Goal: Task Accomplishment & Management: Complete application form

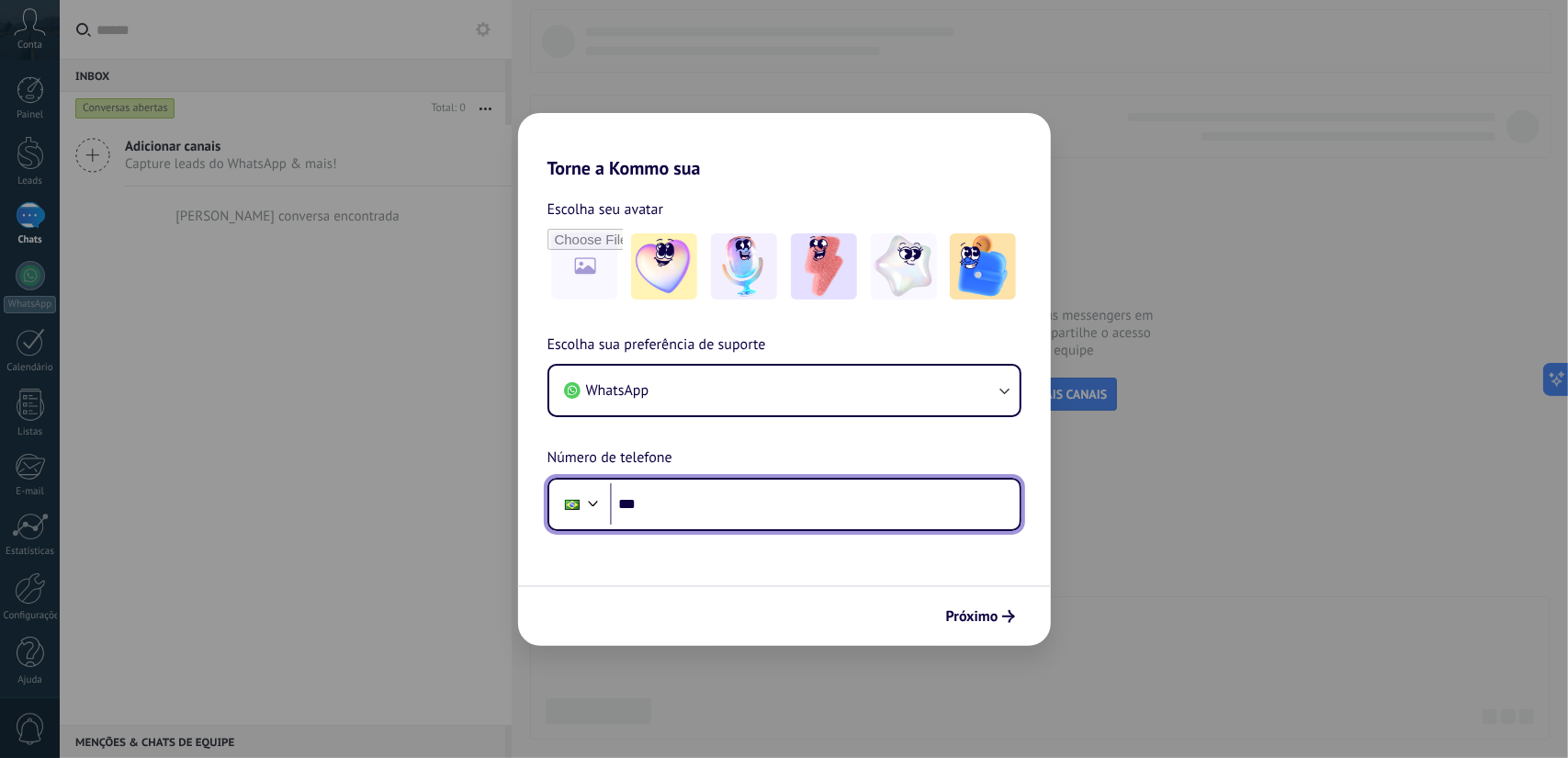
click at [762, 518] on input "***" at bounding box center [815, 505] width 410 height 42
click at [750, 515] on input "***" at bounding box center [815, 505] width 410 height 42
type input "**********"
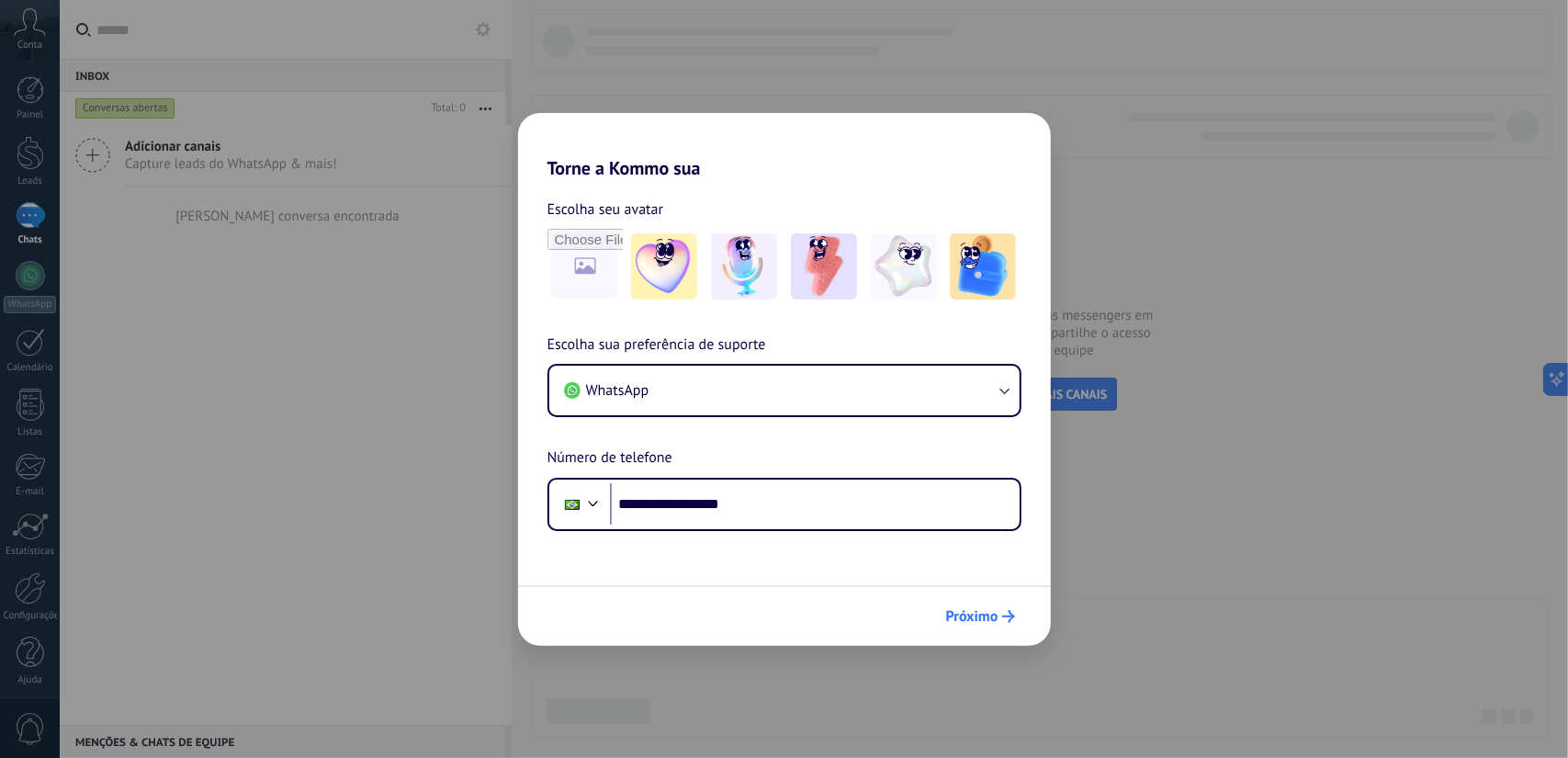
click at [951, 614] on span "Próximo" at bounding box center [973, 616] width 53 height 13
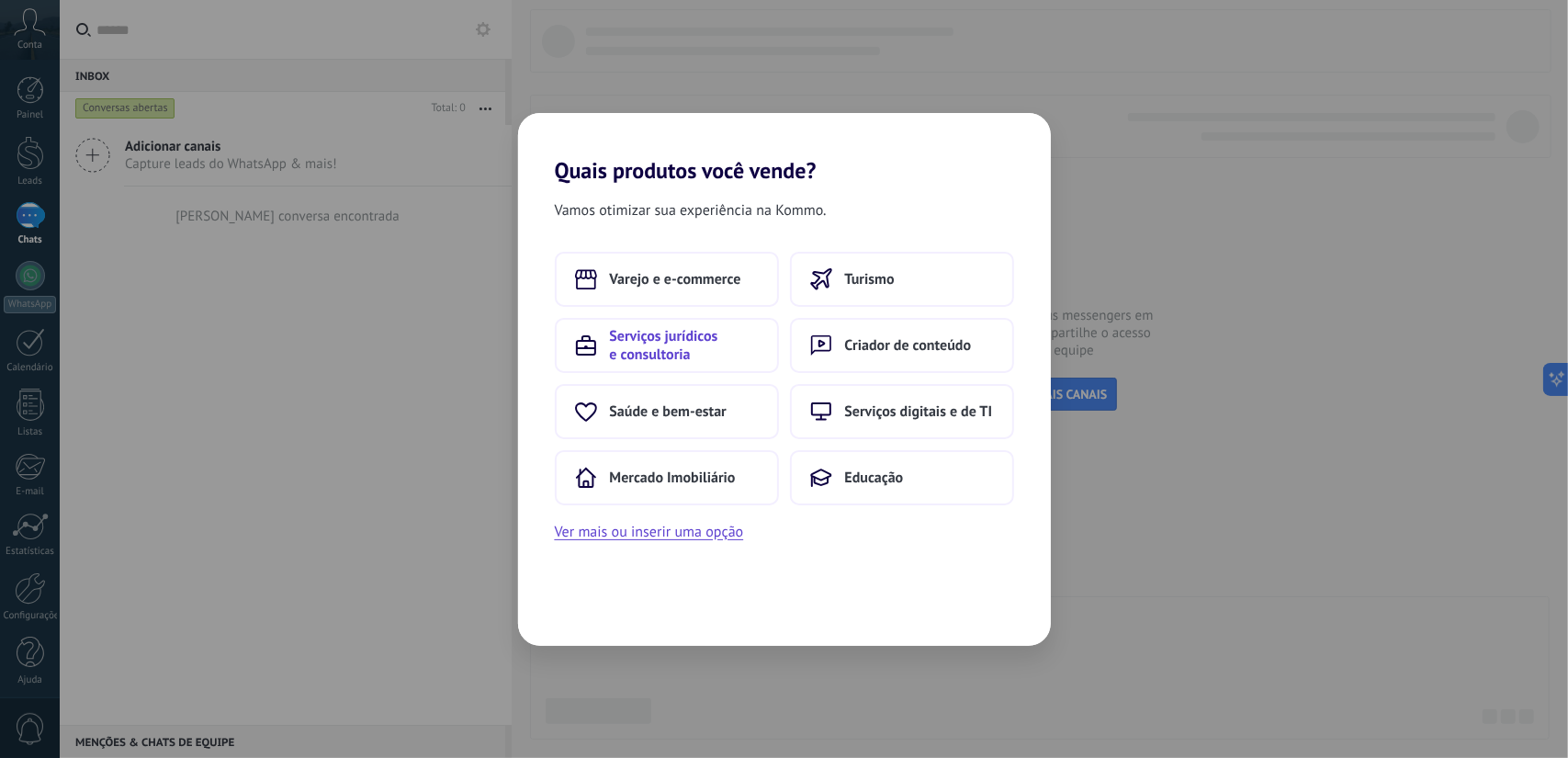
click at [705, 350] on span "Serviços jurídicos e consultoria" at bounding box center [684, 345] width 149 height 37
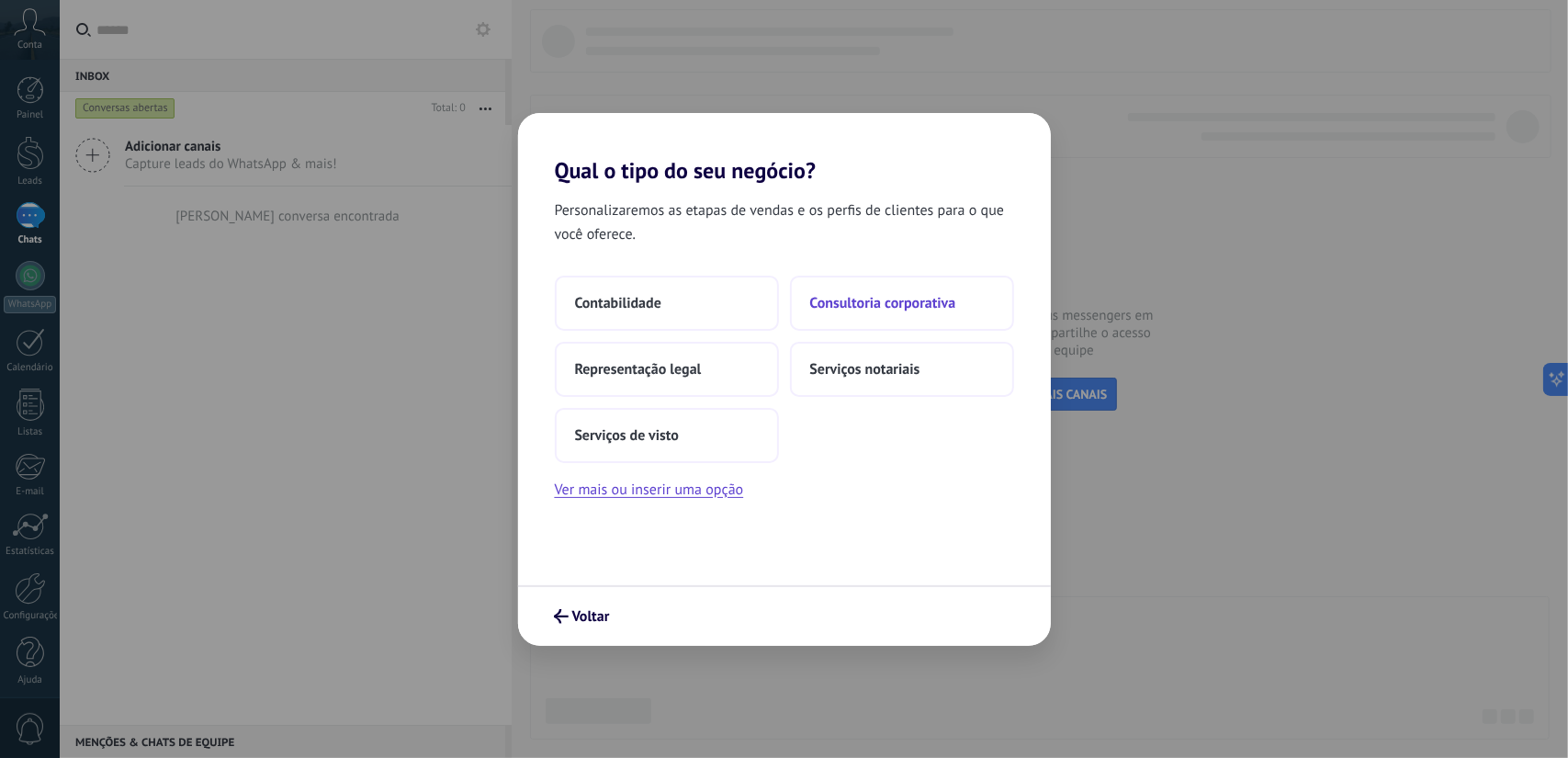
click at [891, 308] on span "Consultoria corporativa" at bounding box center [883, 303] width 146 height 18
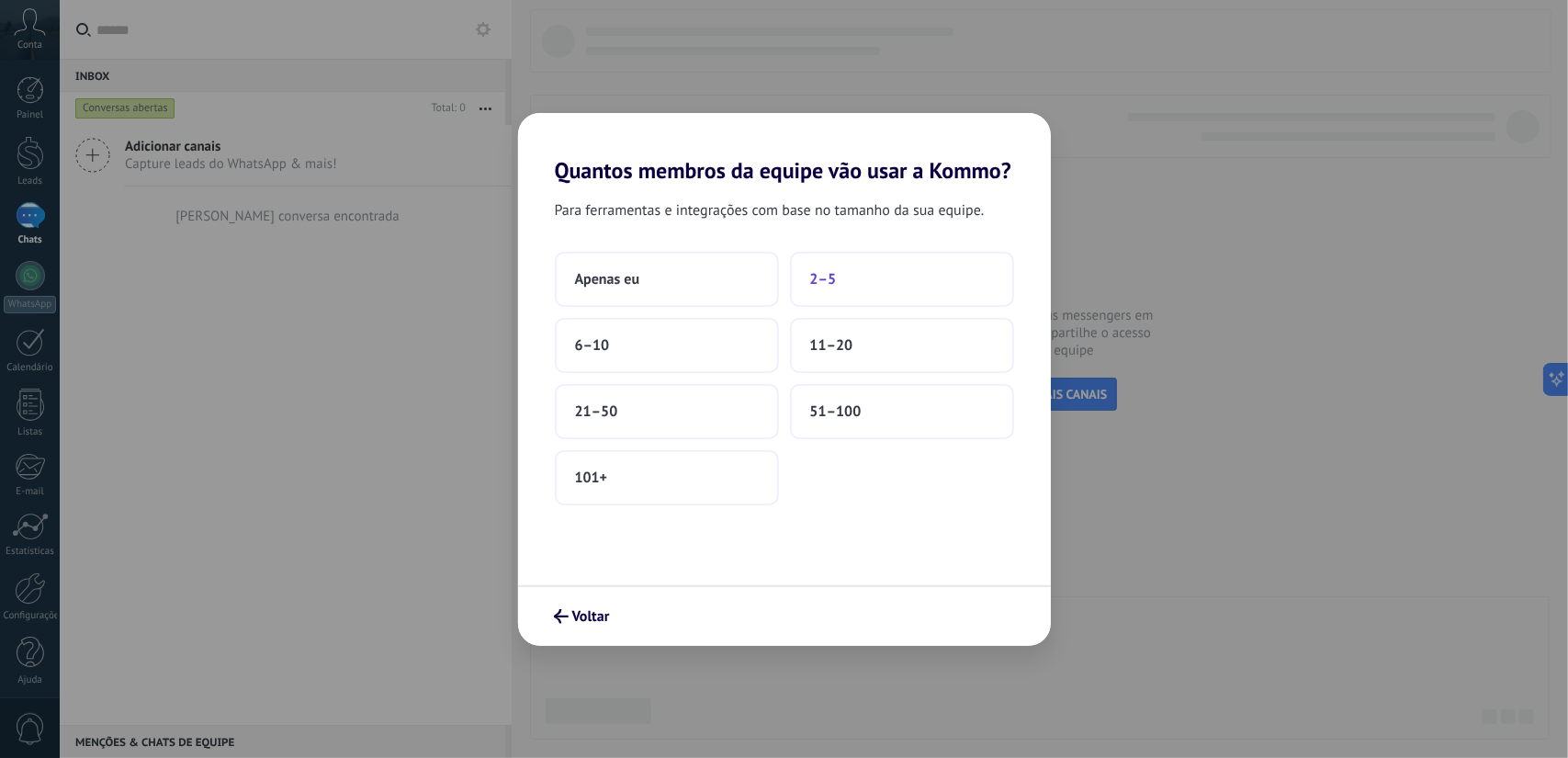
click at [807, 282] on button "2–5" at bounding box center [902, 278] width 224 height 55
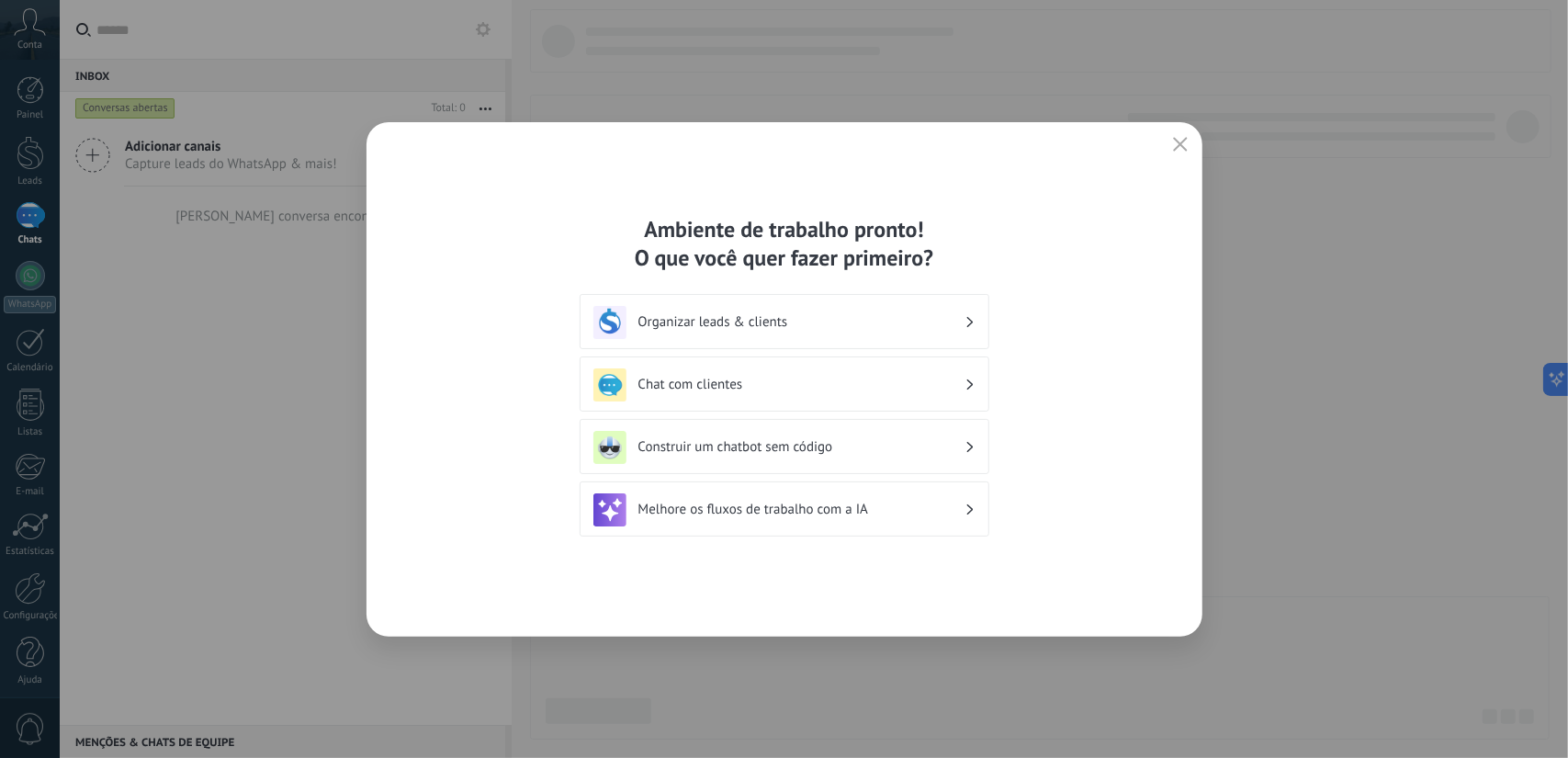
click at [932, 319] on h3 "Organizar leads & clients" at bounding box center [801, 322] width 326 height 18
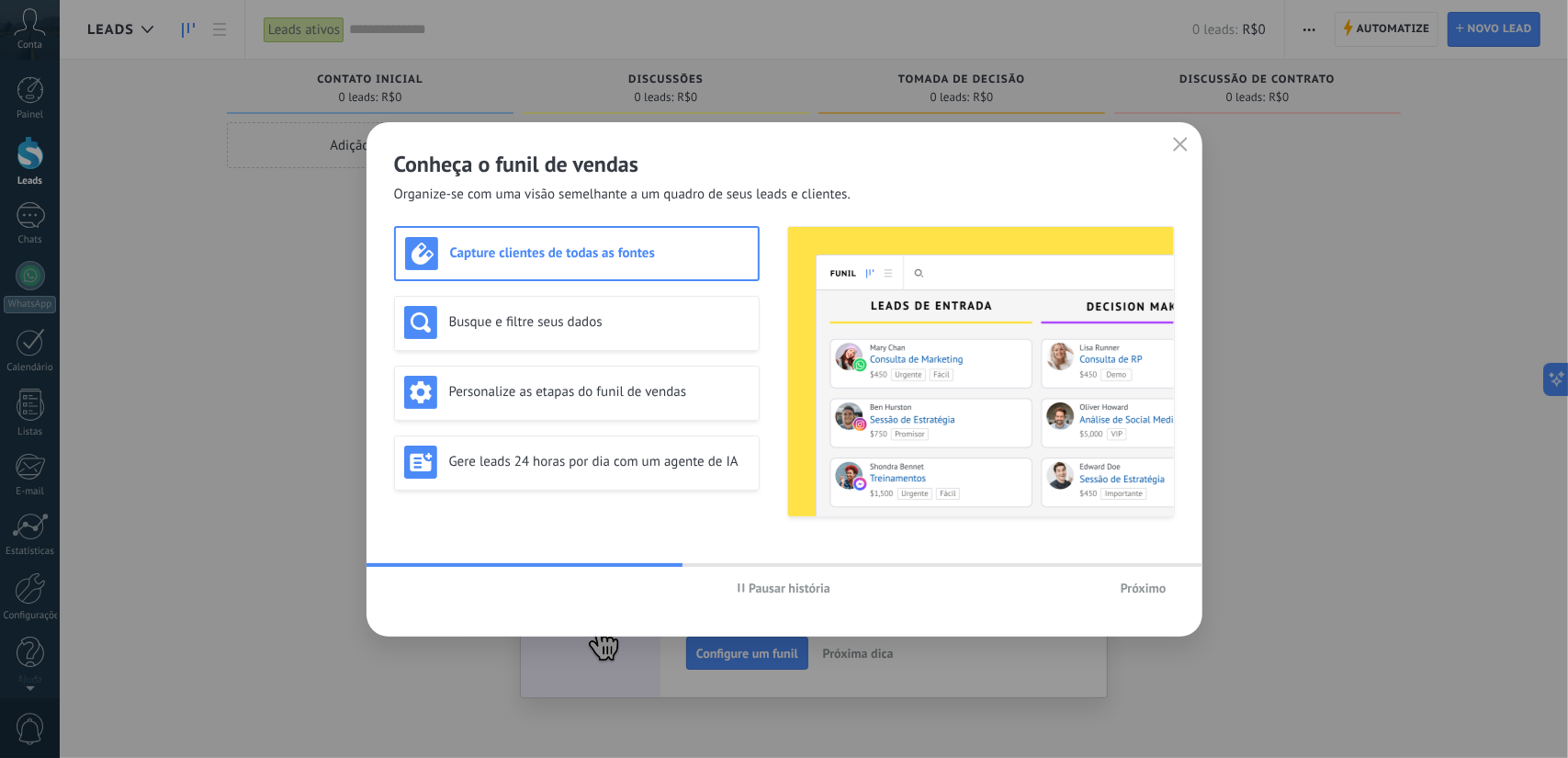
click at [1152, 584] on span "Próximo" at bounding box center [1144, 587] width 46 height 13
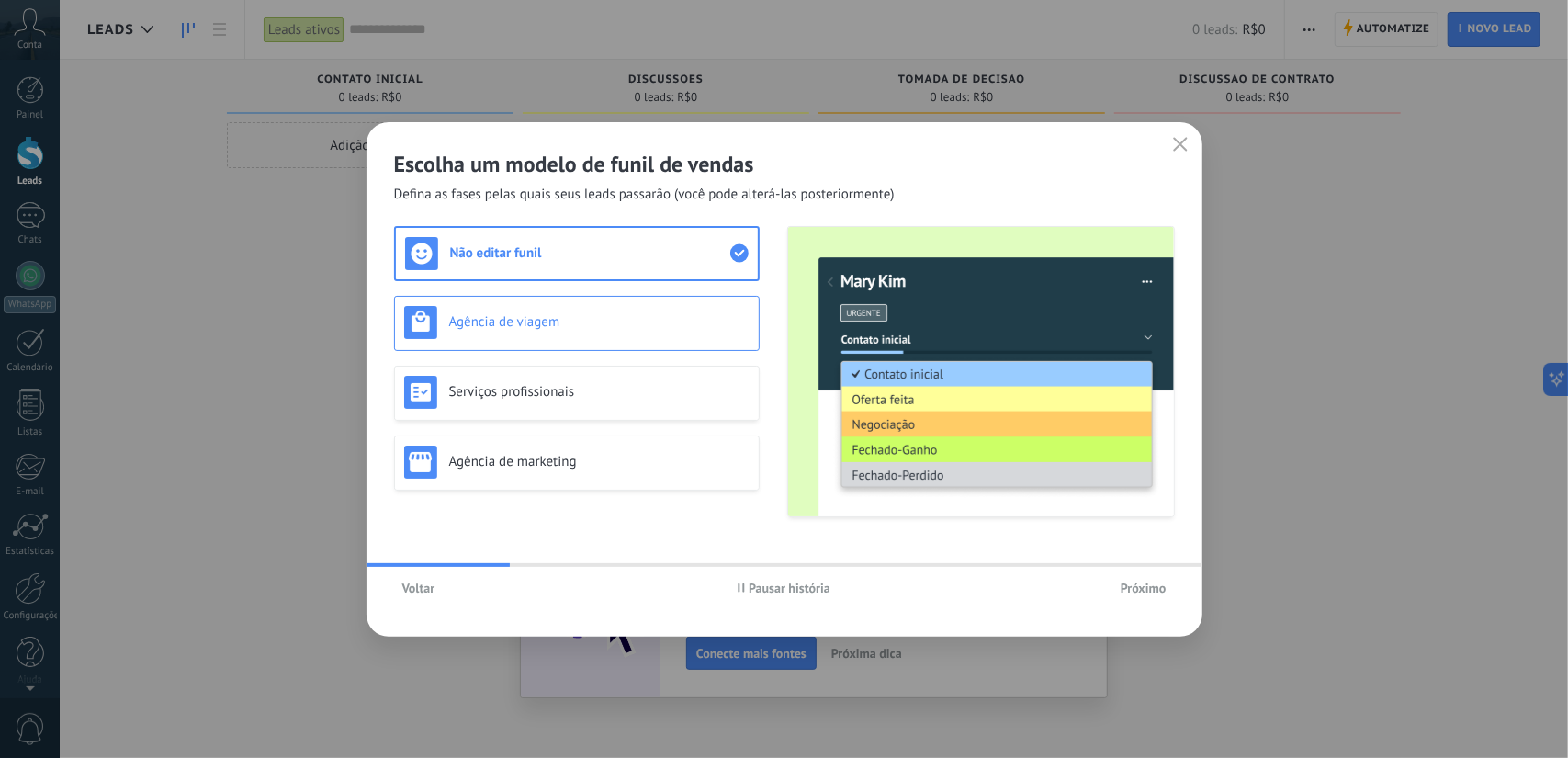
click at [599, 302] on div "Agência de viagem" at bounding box center [577, 323] width 366 height 55
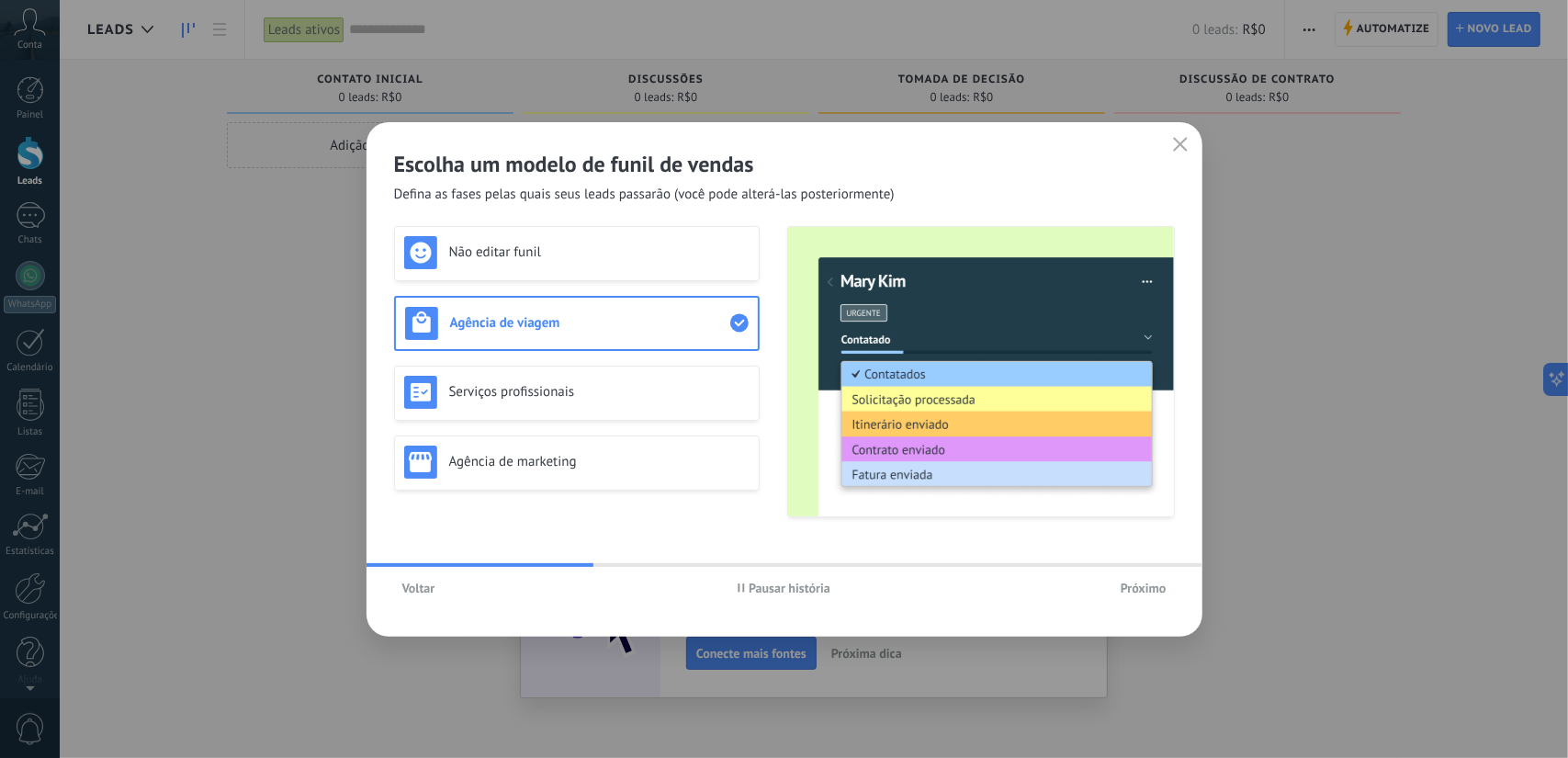
click at [414, 588] on span "Voltar" at bounding box center [418, 587] width 33 height 13
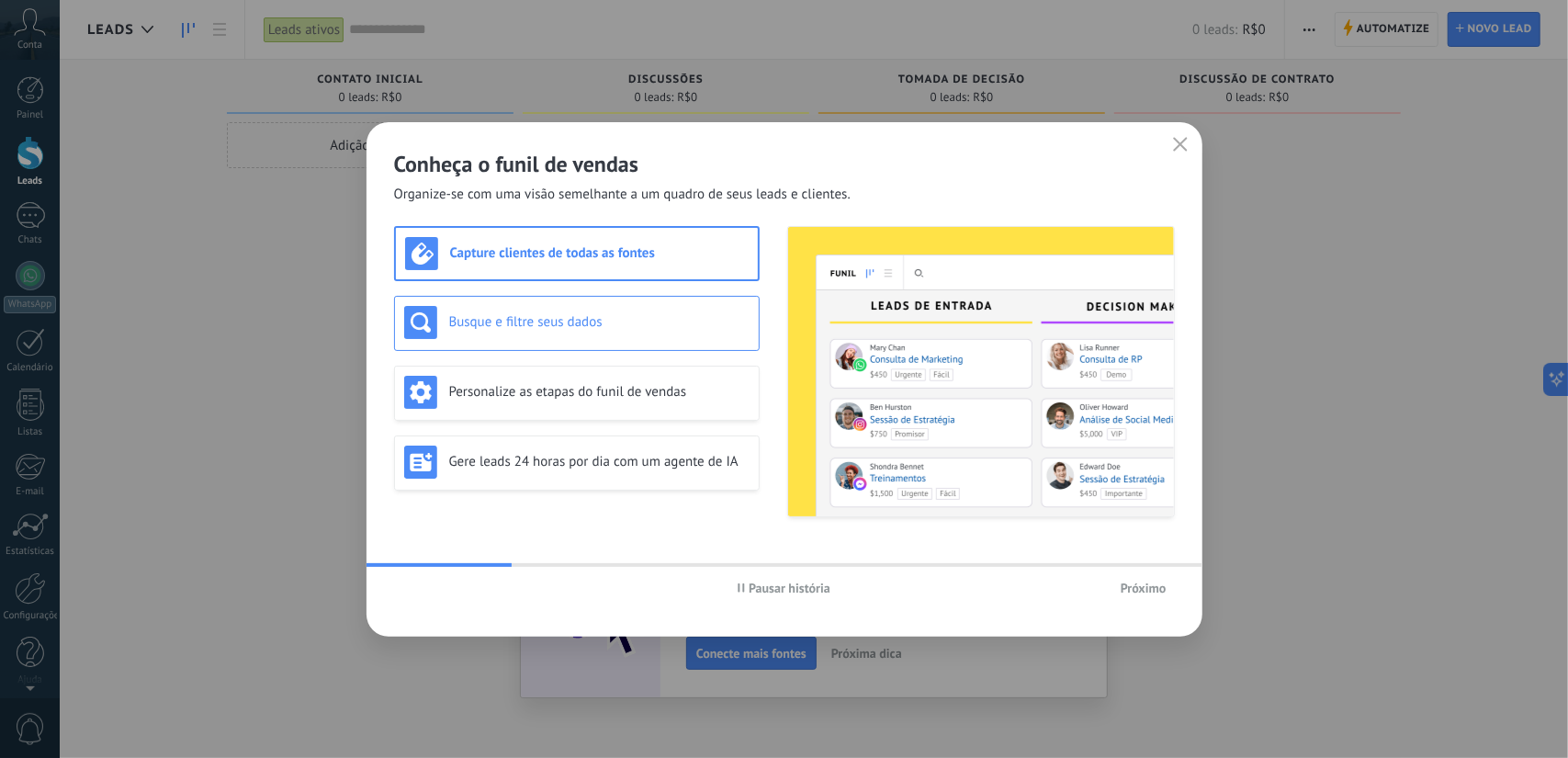
click at [635, 315] on h3 "Busque e filtre seus dados" at bounding box center [598, 322] width 300 height 18
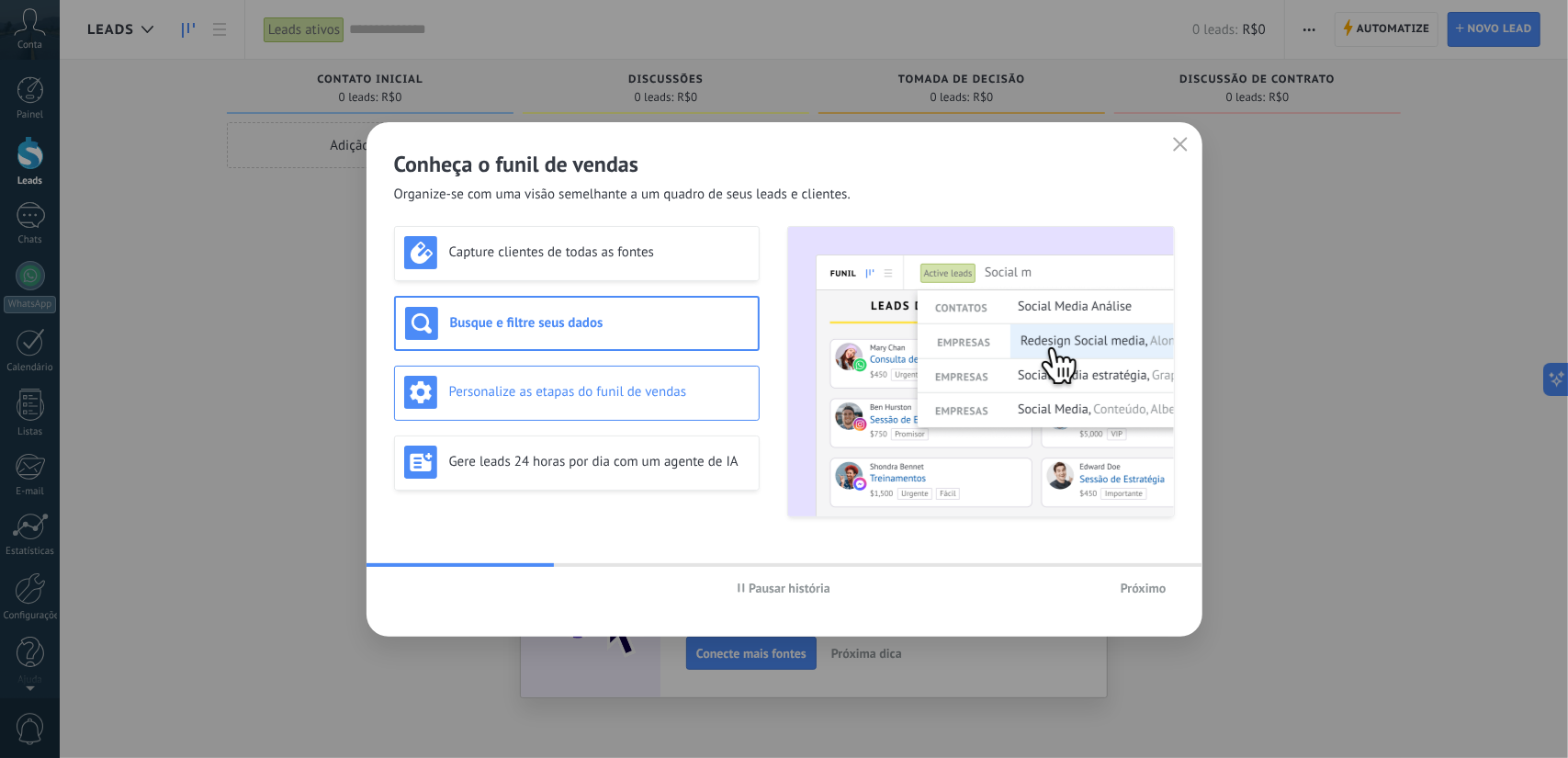
click at [617, 384] on h3 "Personalize as etapas do funil de vendas" at bounding box center [598, 392] width 300 height 18
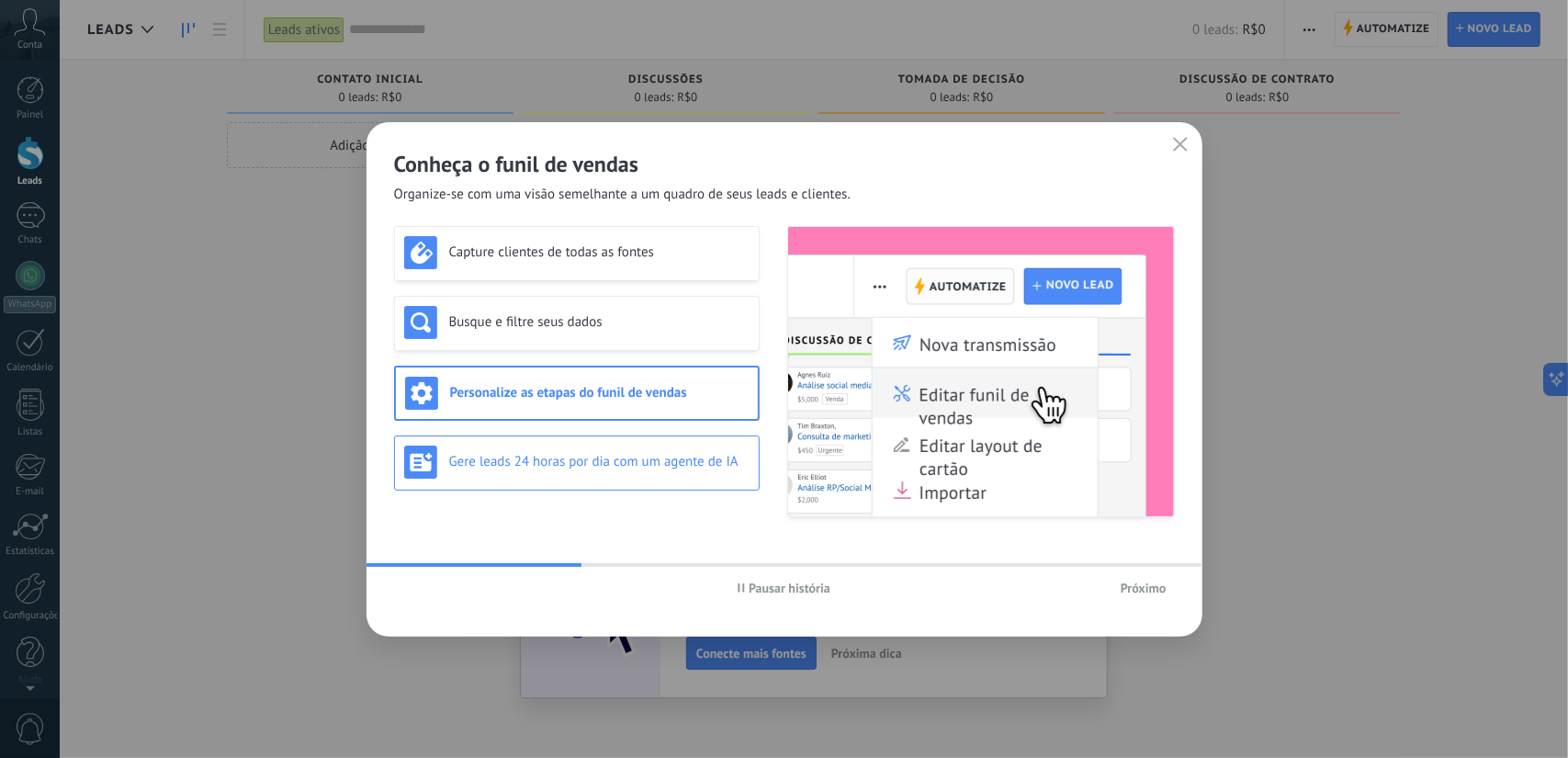
click at [617, 454] on h3 "Gere leads 24 horas por dia com um agente de IA" at bounding box center [598, 462] width 300 height 18
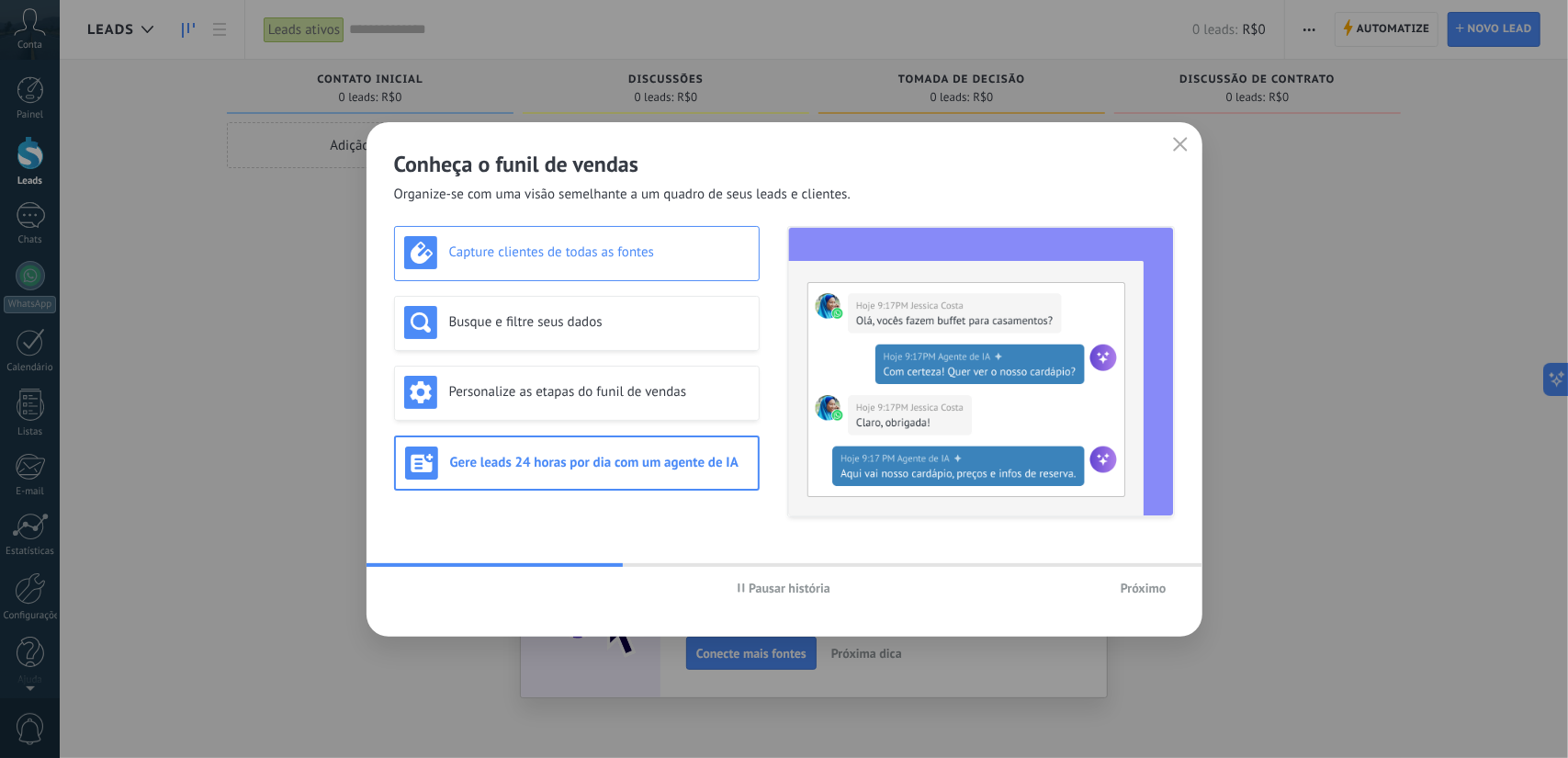
click at [623, 260] on h3 "Capture clientes de todas as fontes" at bounding box center [598, 252] width 300 height 18
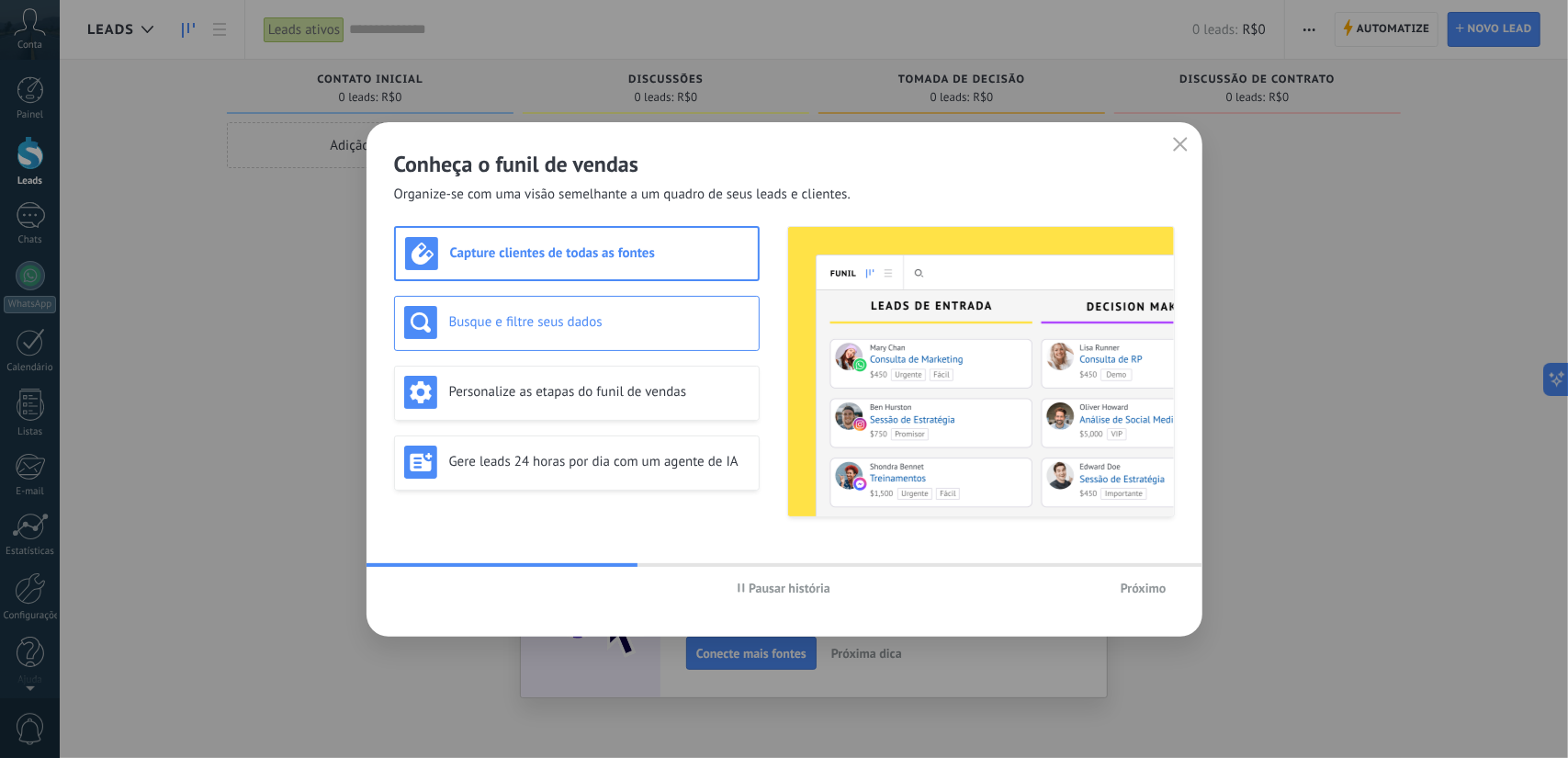
click at [623, 323] on h3 "Busque e filtre seus dados" at bounding box center [598, 322] width 300 height 18
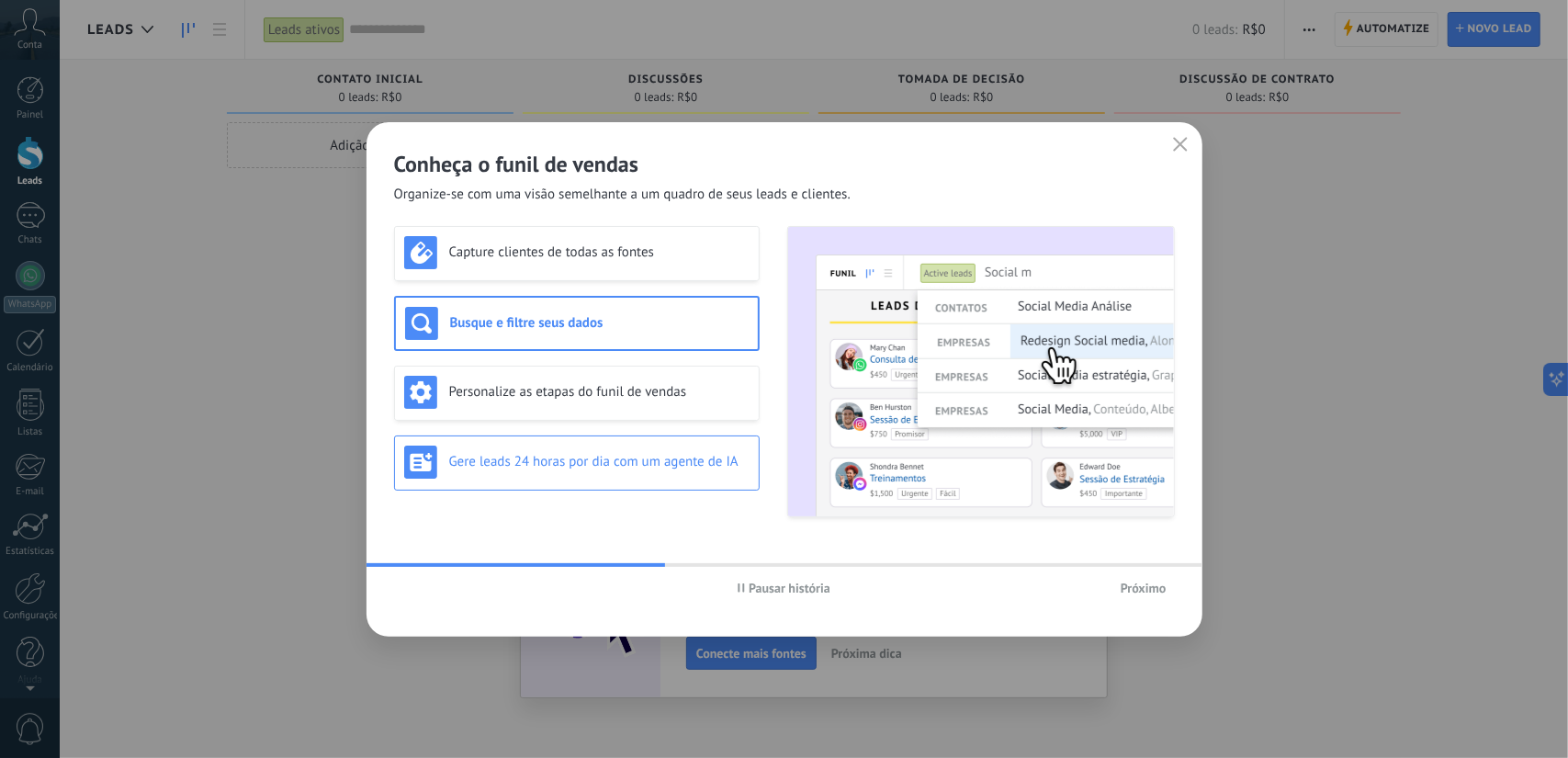
drag, startPoint x: 615, startPoint y: 379, endPoint x: 617, endPoint y: 455, distance: 76.0
click at [615, 385] on div "Personalize as etapas do funil de vendas" at bounding box center [577, 392] width 345 height 33
click at [617, 455] on h3 "Gere leads 24 horas por dia com um agente de IA" at bounding box center [598, 462] width 300 height 18
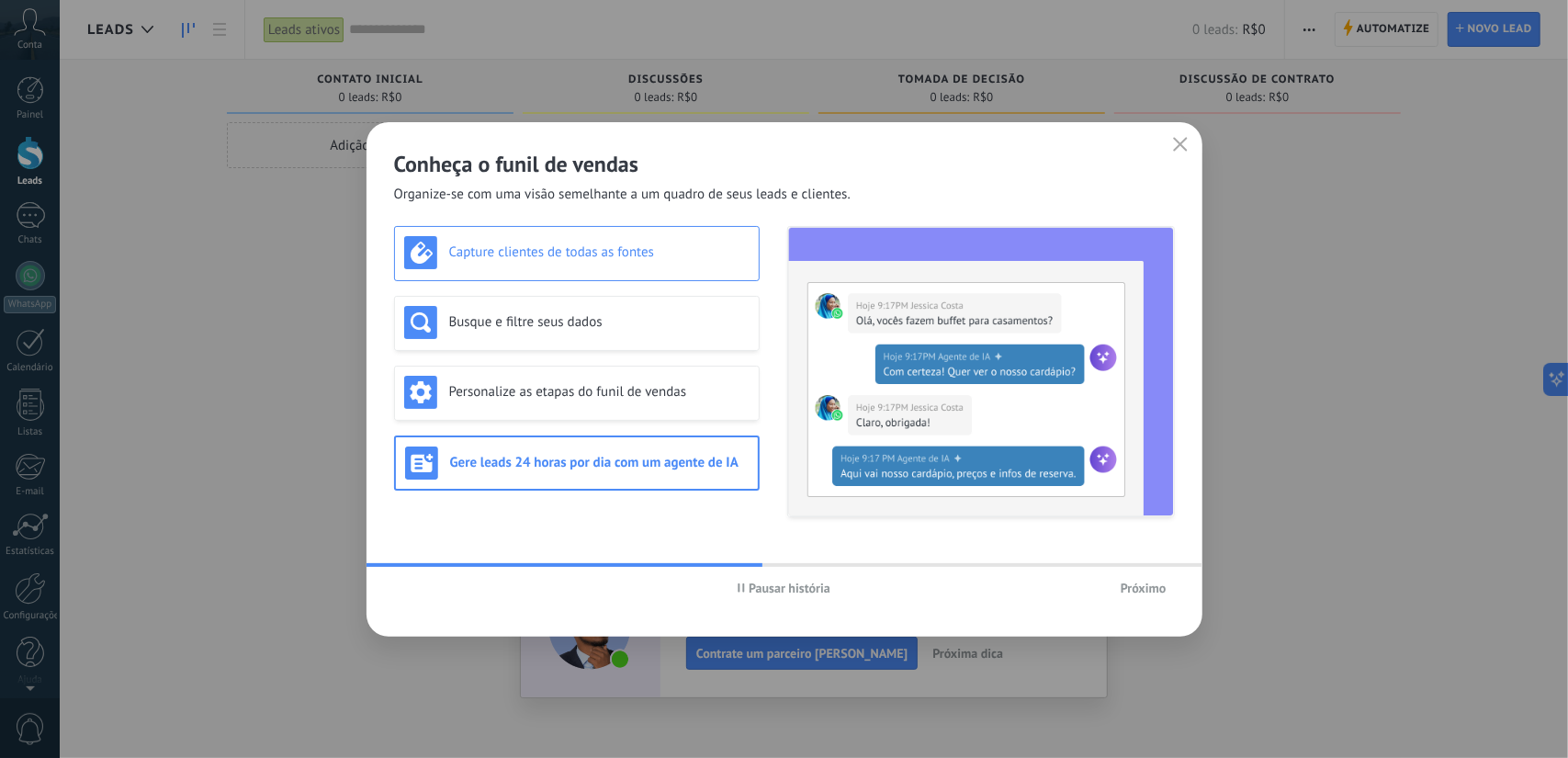
click at [599, 252] on h3 "Capture clientes de todas as fontes" at bounding box center [598, 252] width 300 height 18
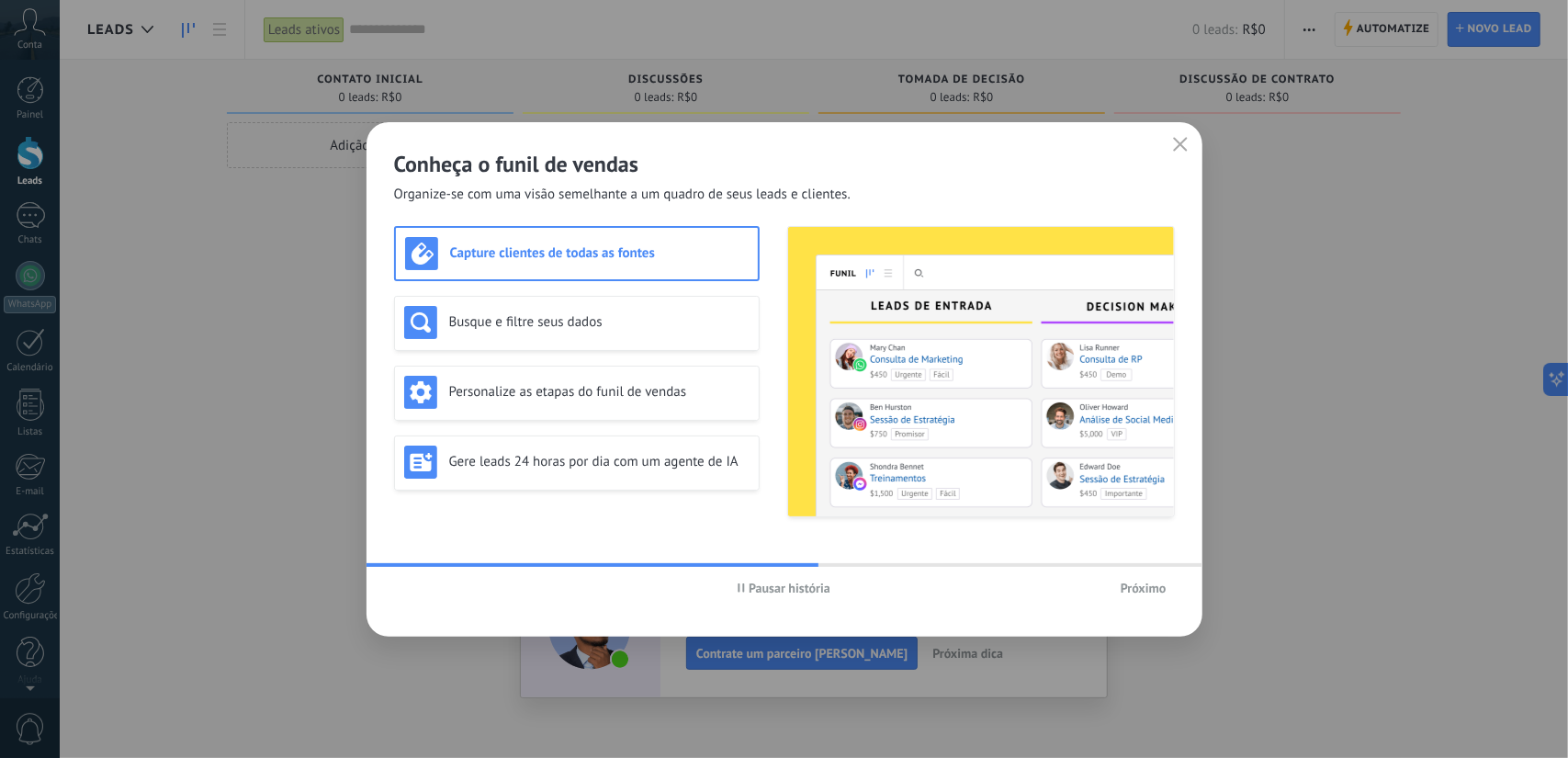
click at [1154, 588] on span "Próximo" at bounding box center [1144, 587] width 46 height 13
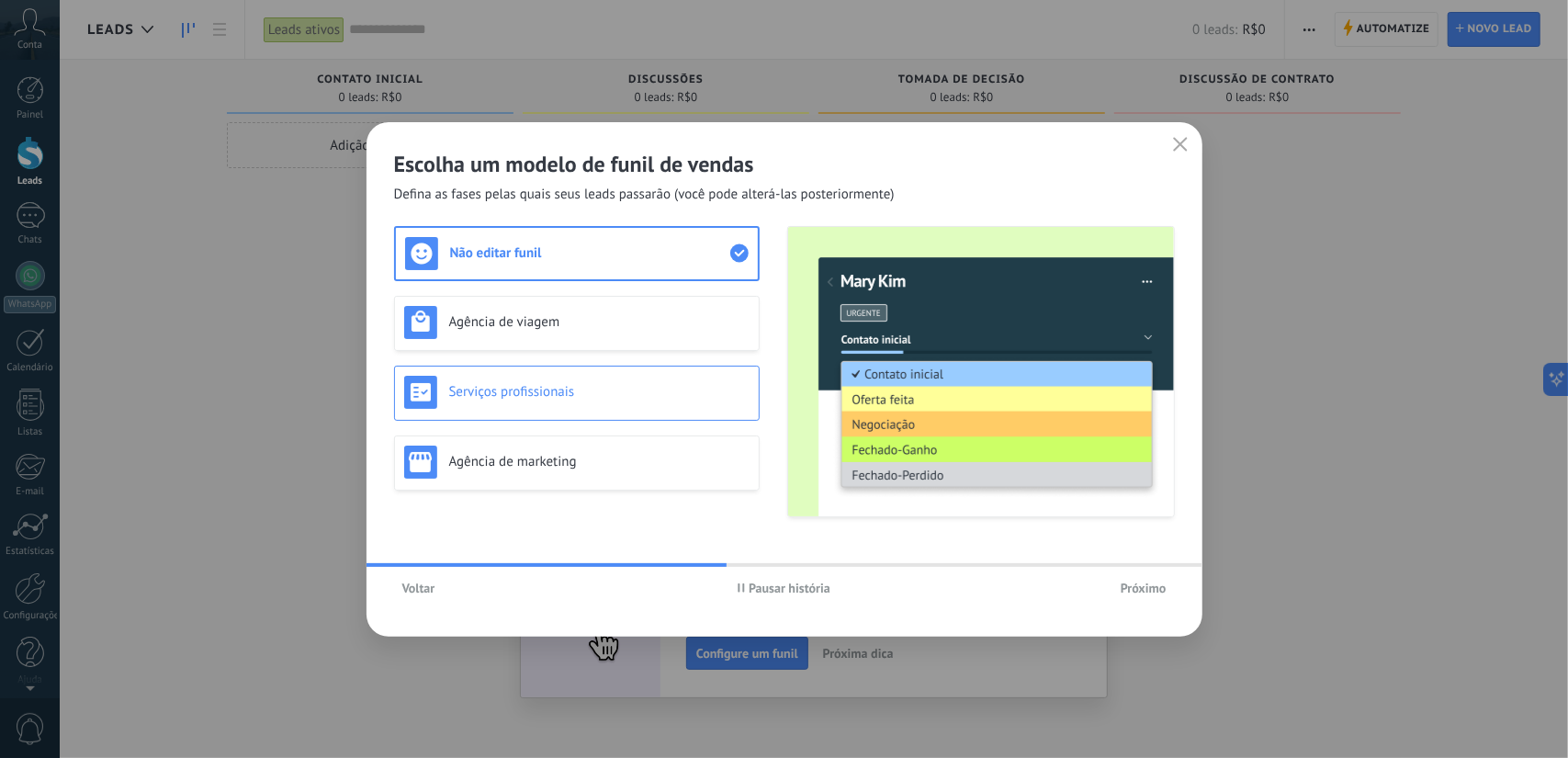
click at [583, 392] on h3 "Serviços profissionais" at bounding box center [598, 392] width 300 height 18
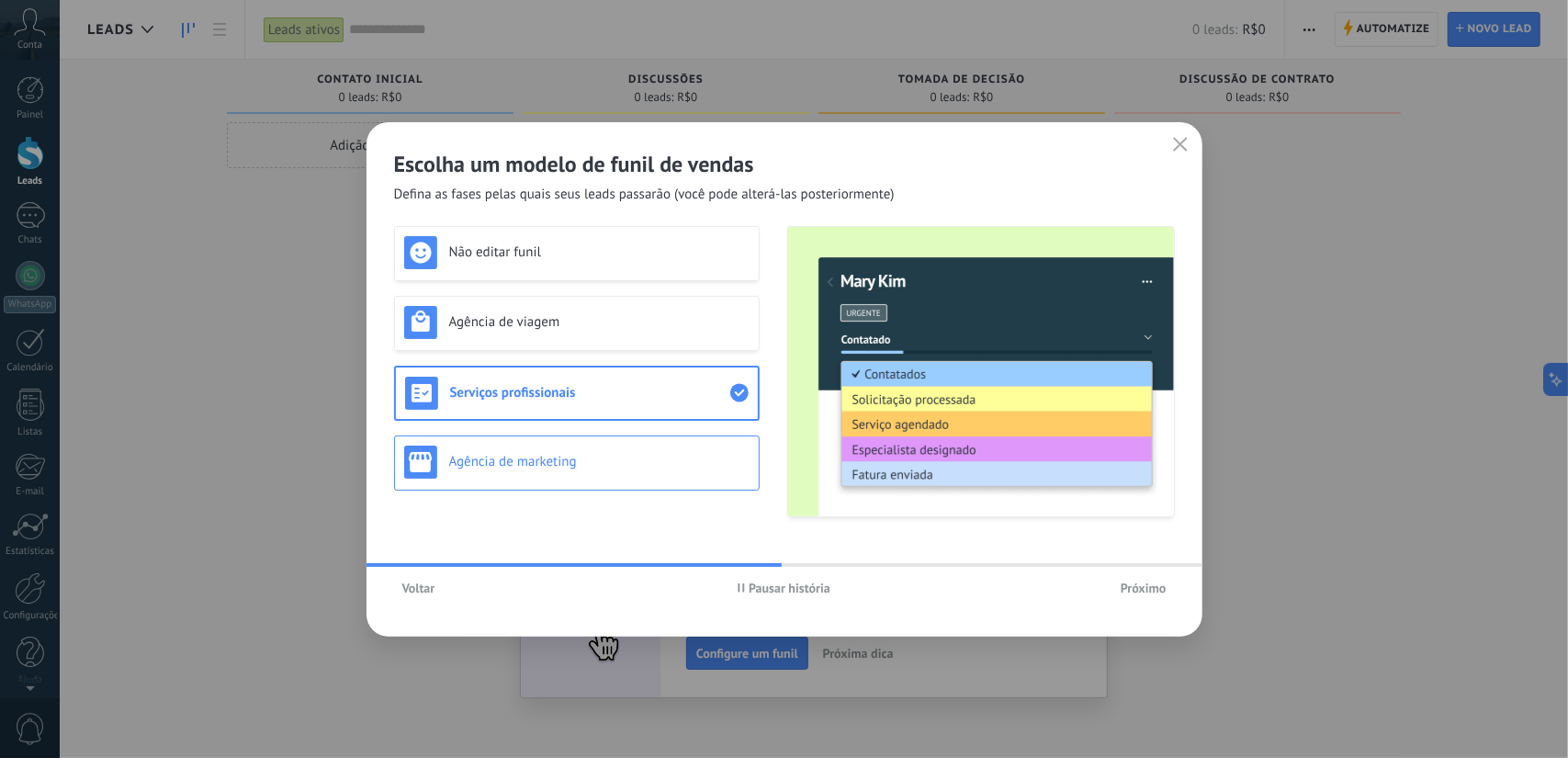
click at [585, 460] on h3 "Agência de marketing" at bounding box center [598, 462] width 300 height 18
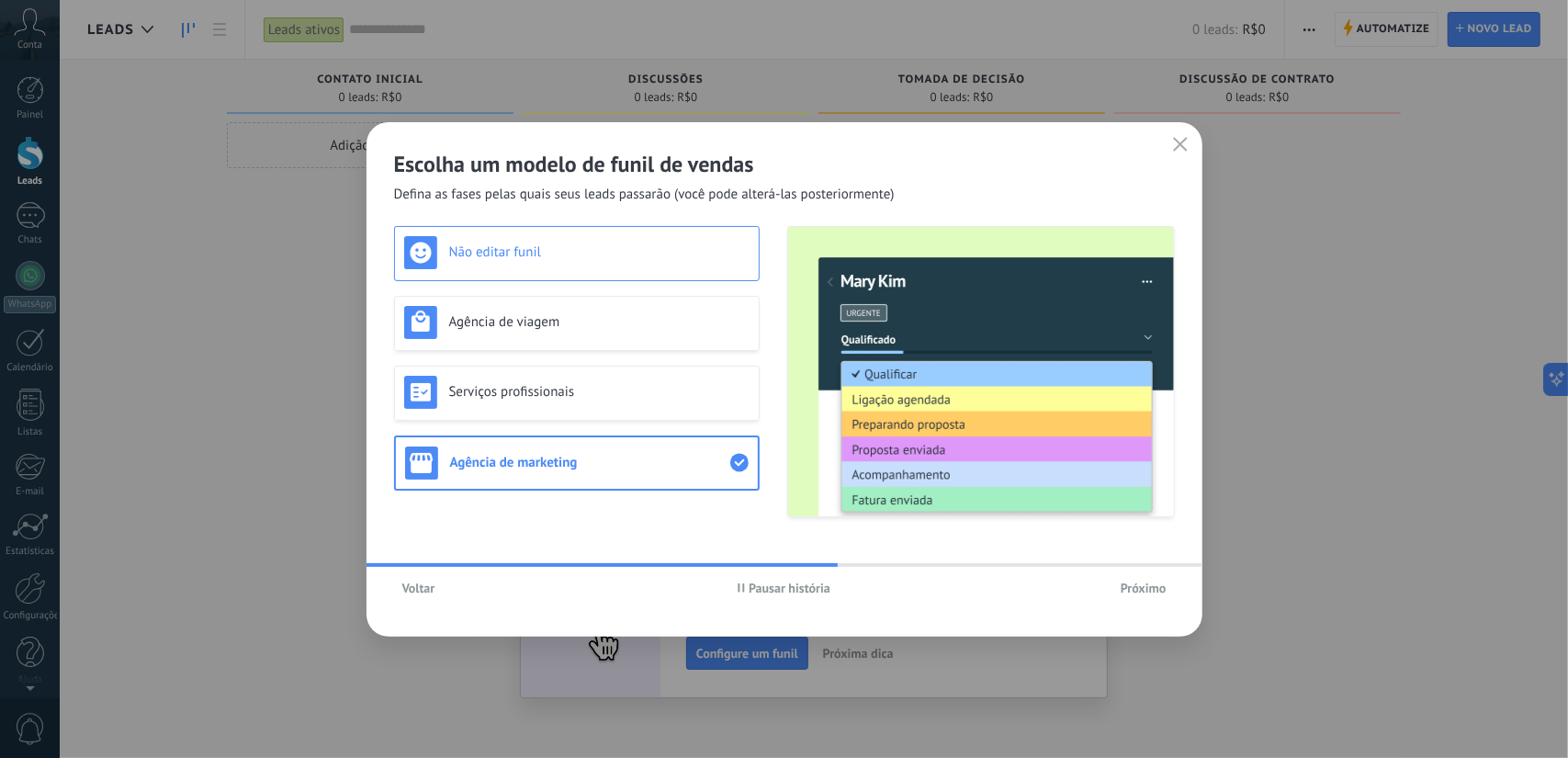
click at [599, 260] on h3 "Não editar funil" at bounding box center [598, 252] width 300 height 18
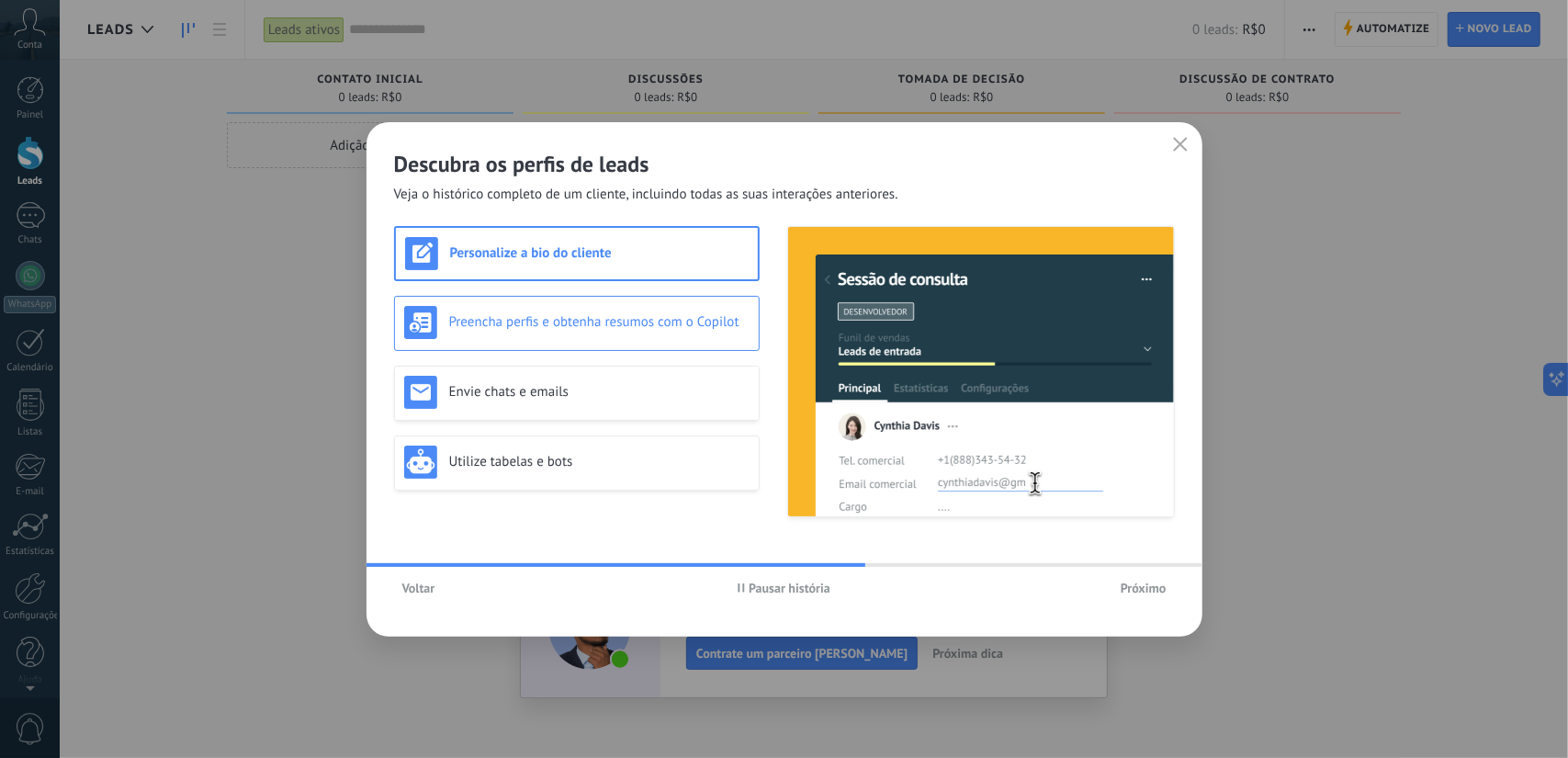
click at [601, 335] on div "Preencha perfis e obtenha resumos com o Copilot" at bounding box center [577, 322] width 345 height 33
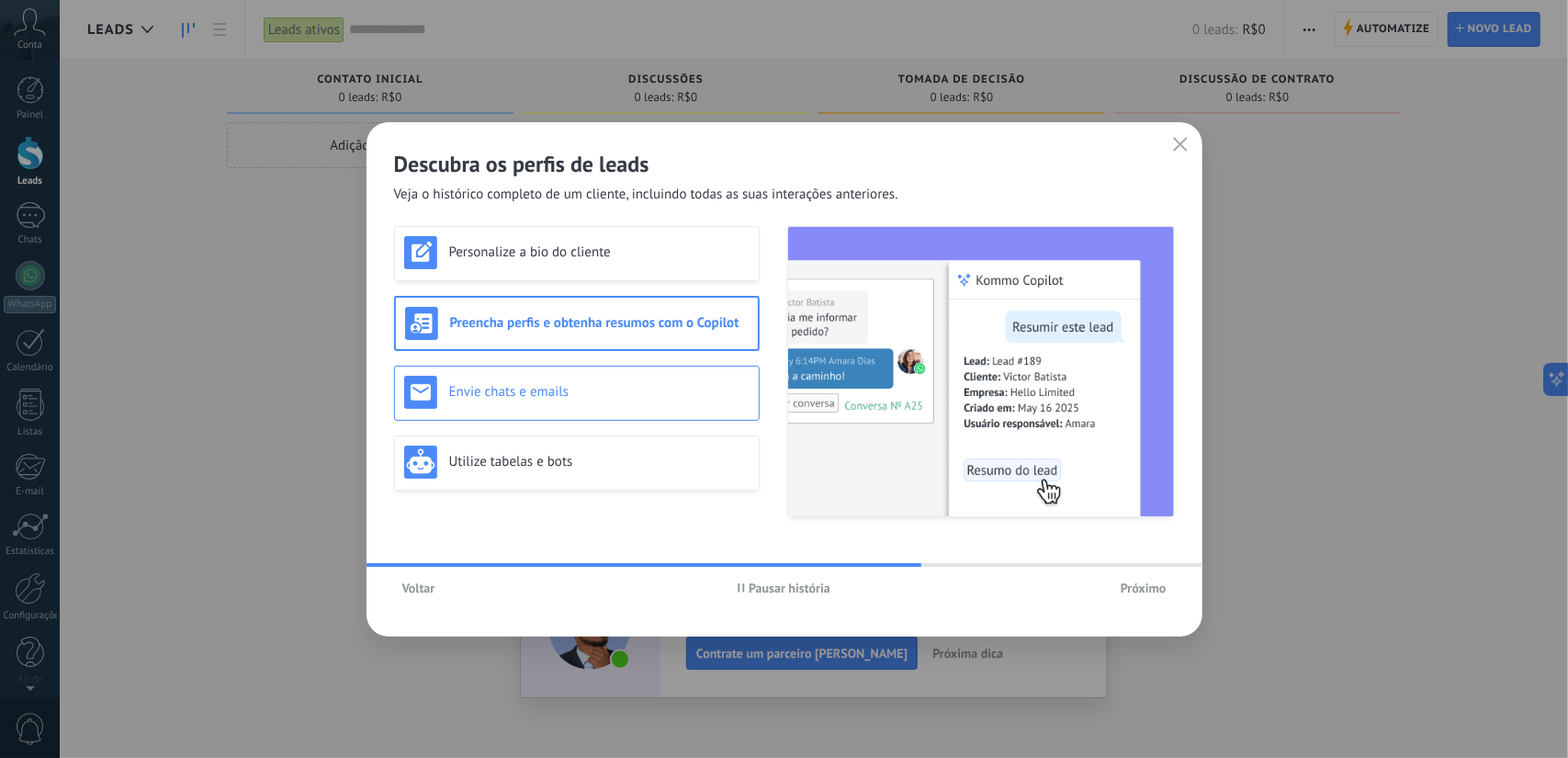
click at [593, 392] on h3 "Envie chats e emails" at bounding box center [598, 392] width 300 height 18
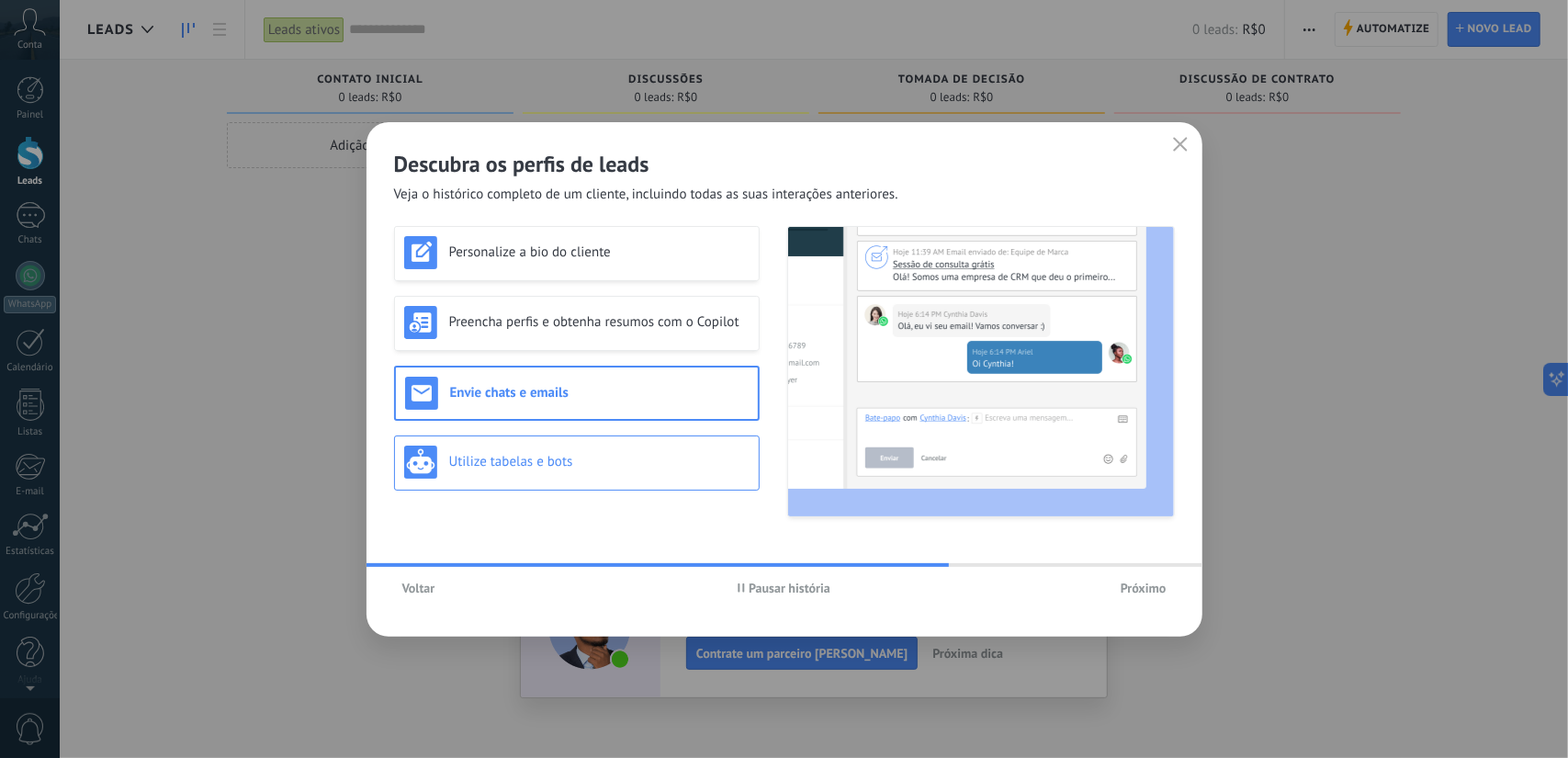
click at [595, 453] on h3 "Utilize tabelas e bots" at bounding box center [598, 462] width 300 height 18
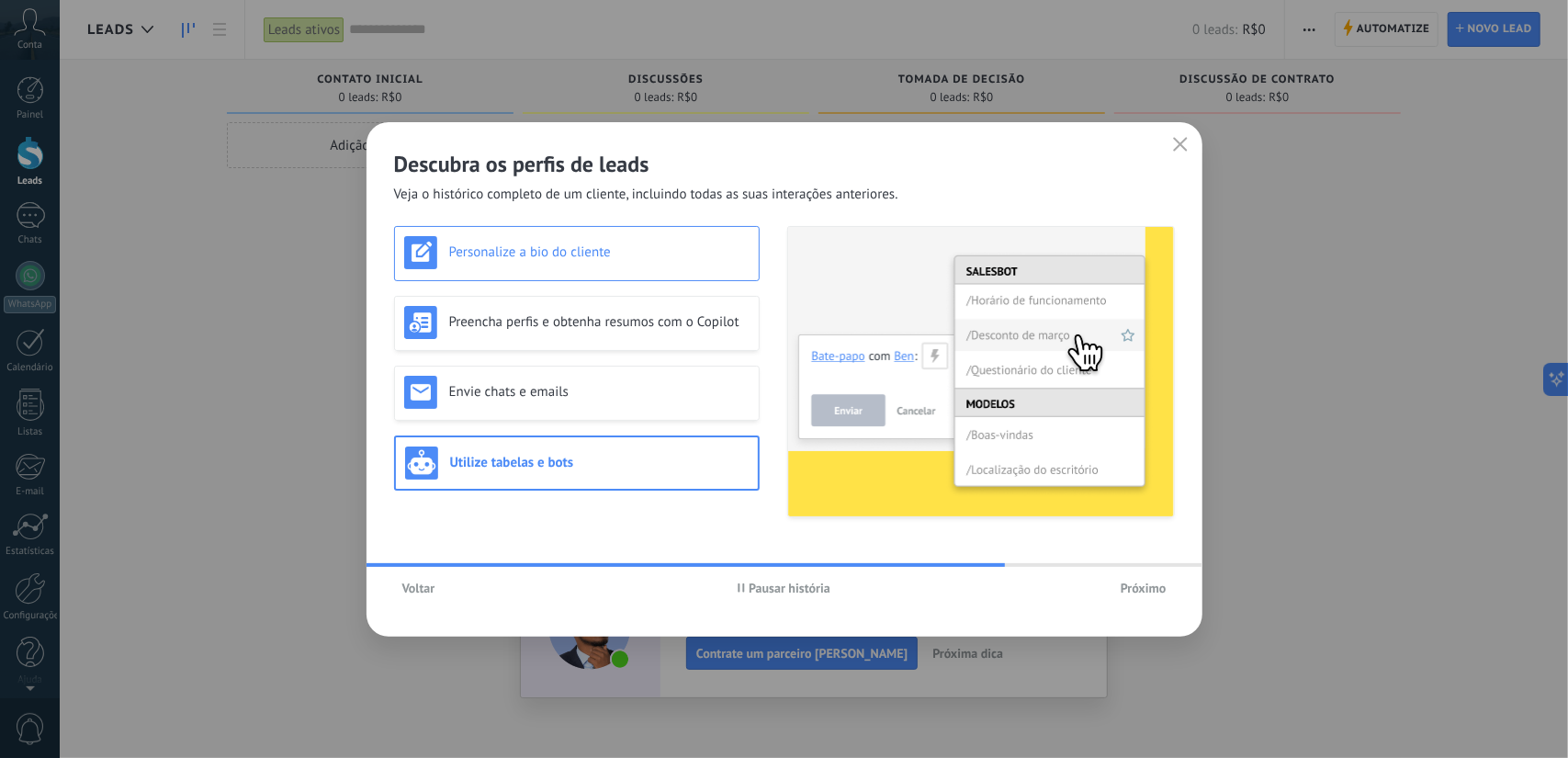
click at [588, 245] on h3 "Personalize a bio do cliente" at bounding box center [598, 252] width 300 height 18
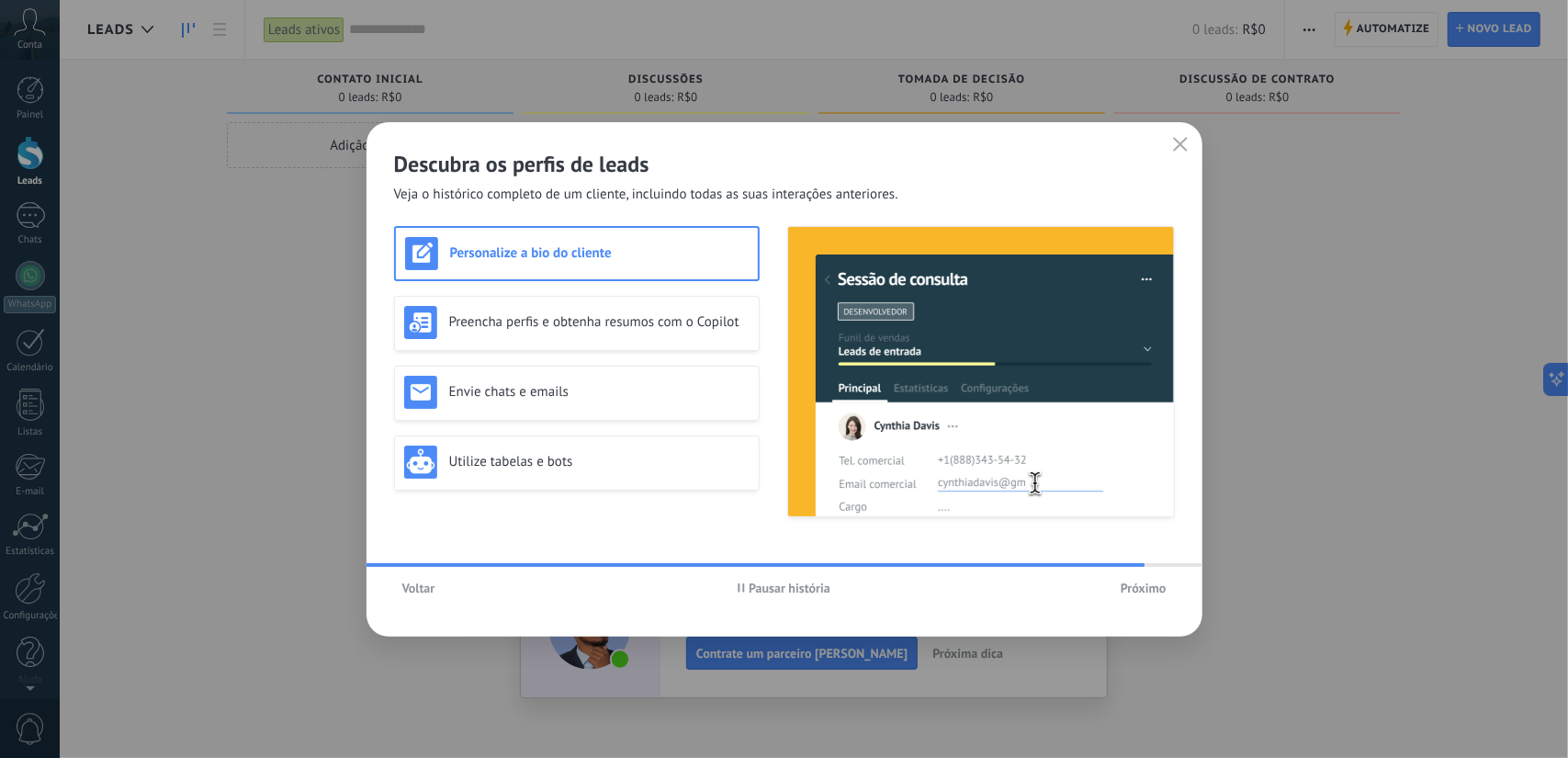
click at [1128, 593] on span "Próximo" at bounding box center [1144, 587] width 46 height 13
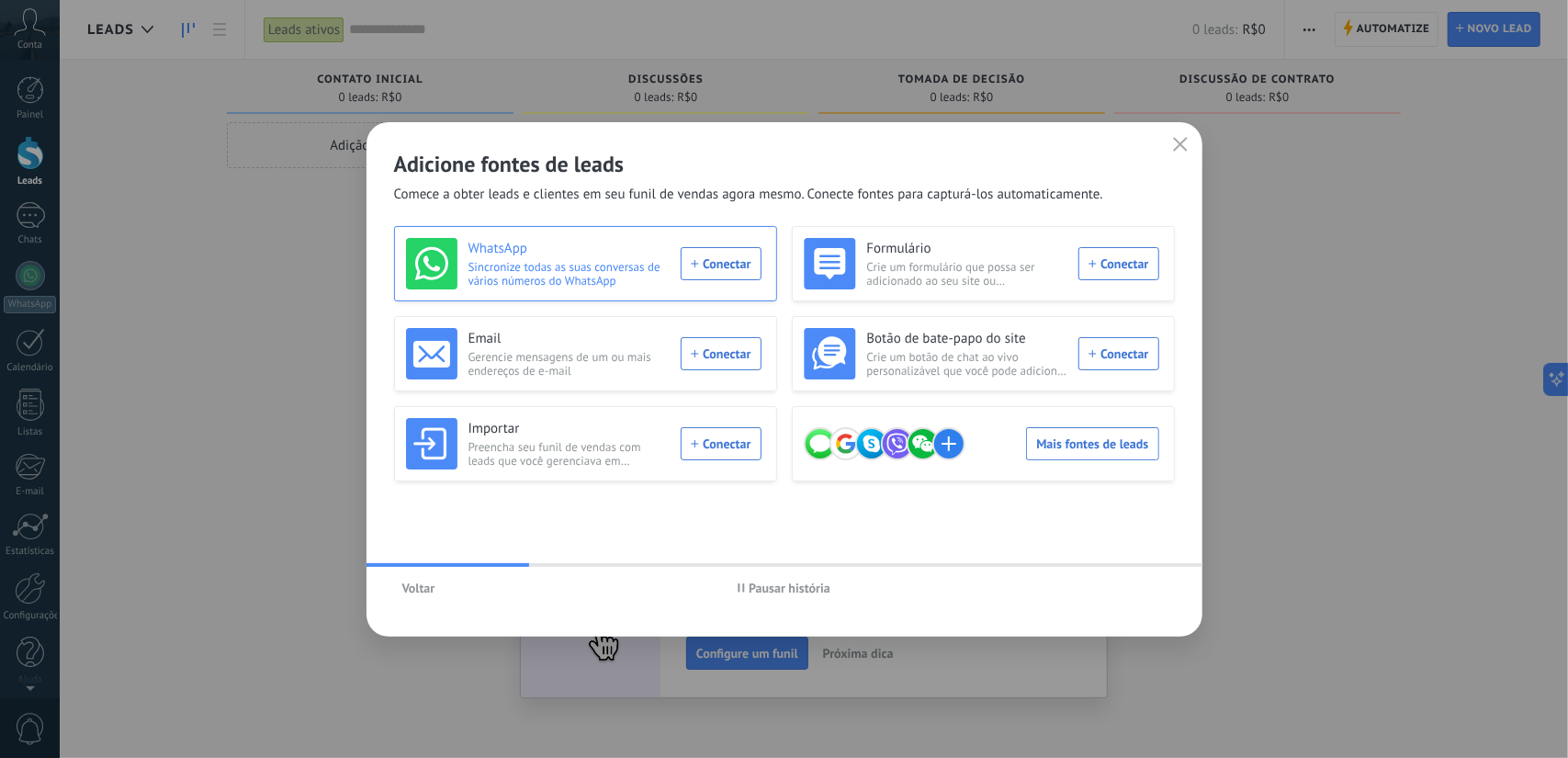
click at [718, 266] on div "WhatsApp Sincronize todas as suas conversas de vários números do WhatsApp Conec…" at bounding box center [584, 264] width 355 height 52
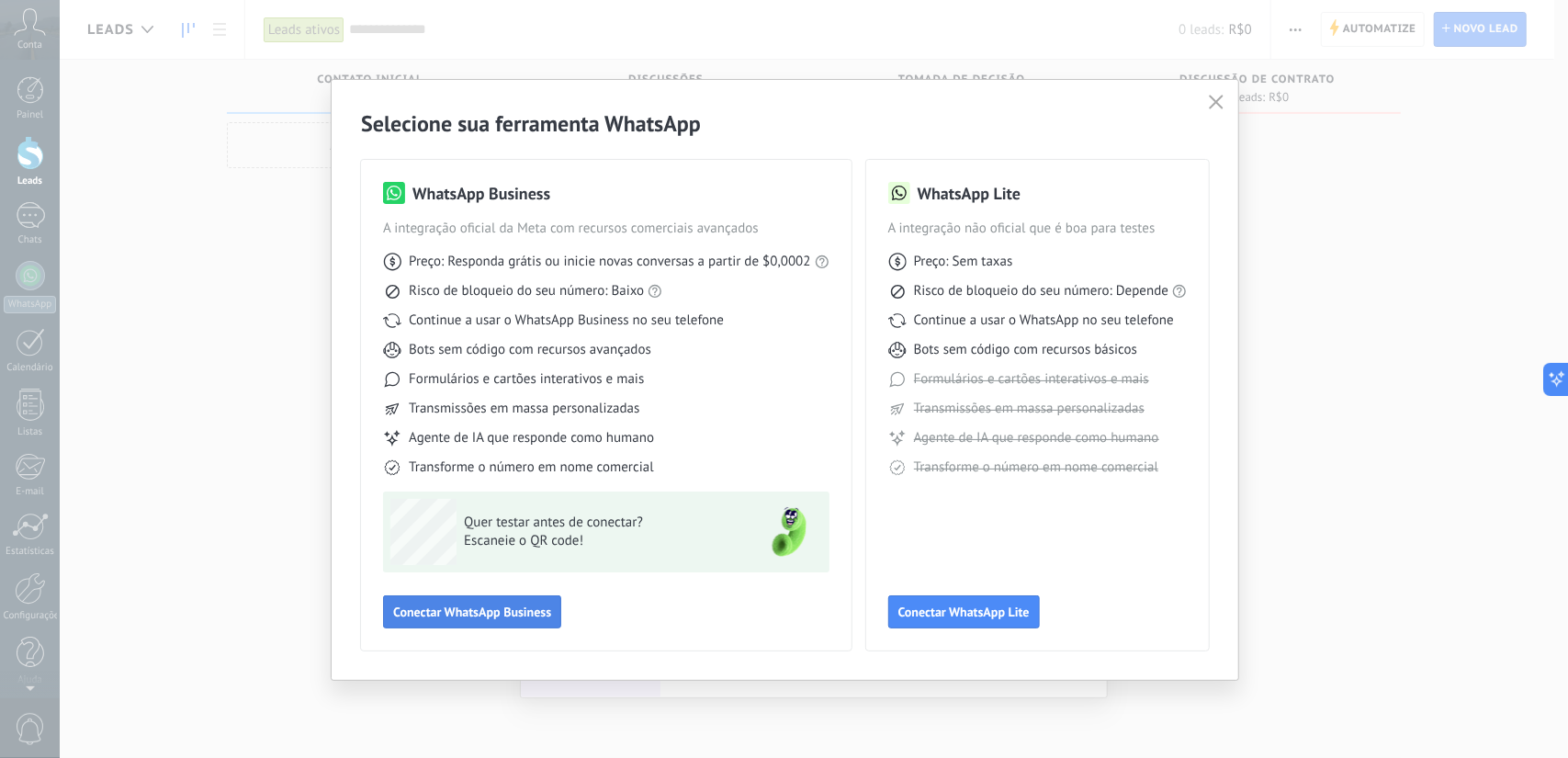
click at [496, 618] on span "Conectar WhatsApp Business" at bounding box center [472, 611] width 158 height 13
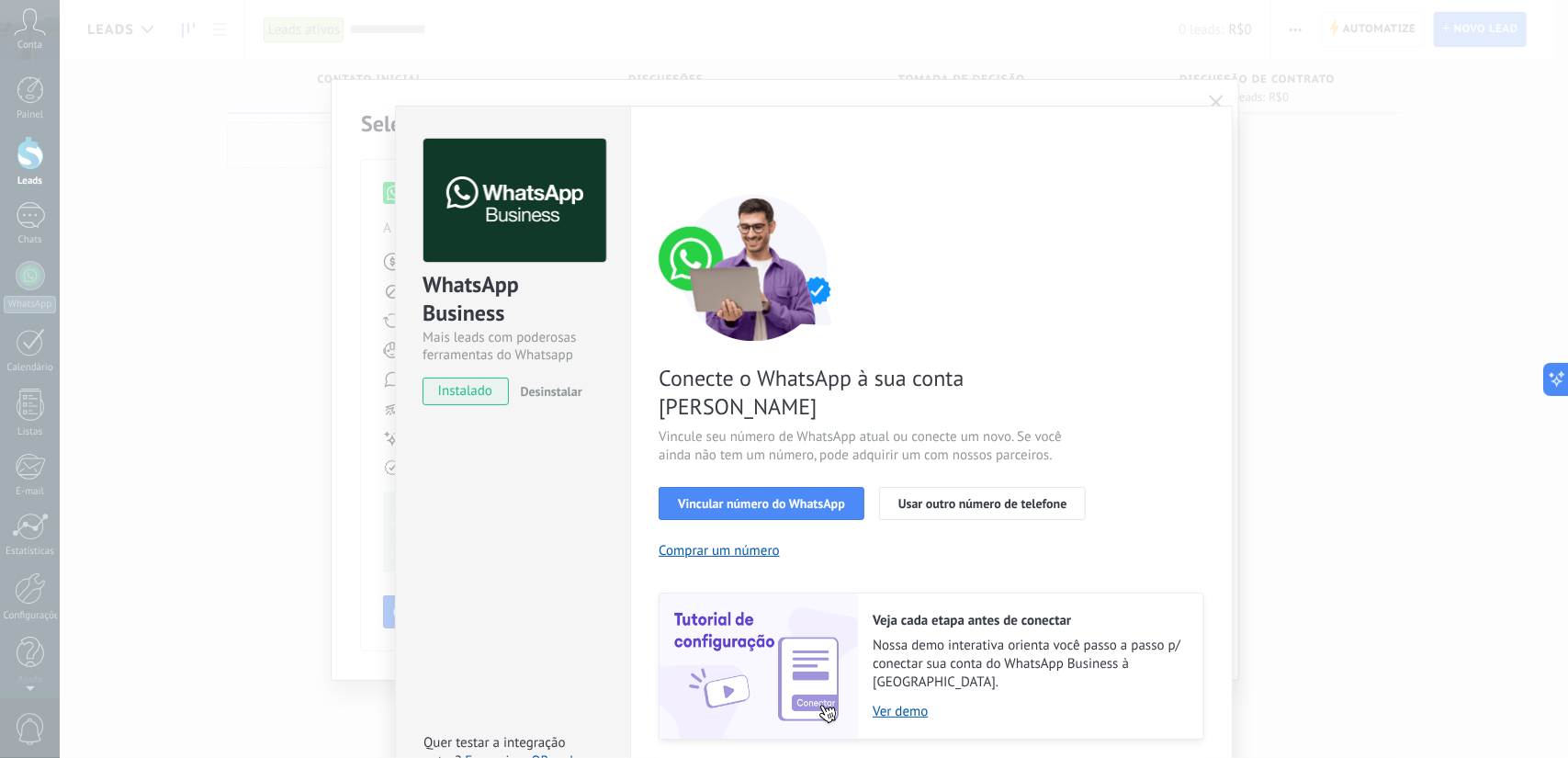
scroll to position [20, 0]
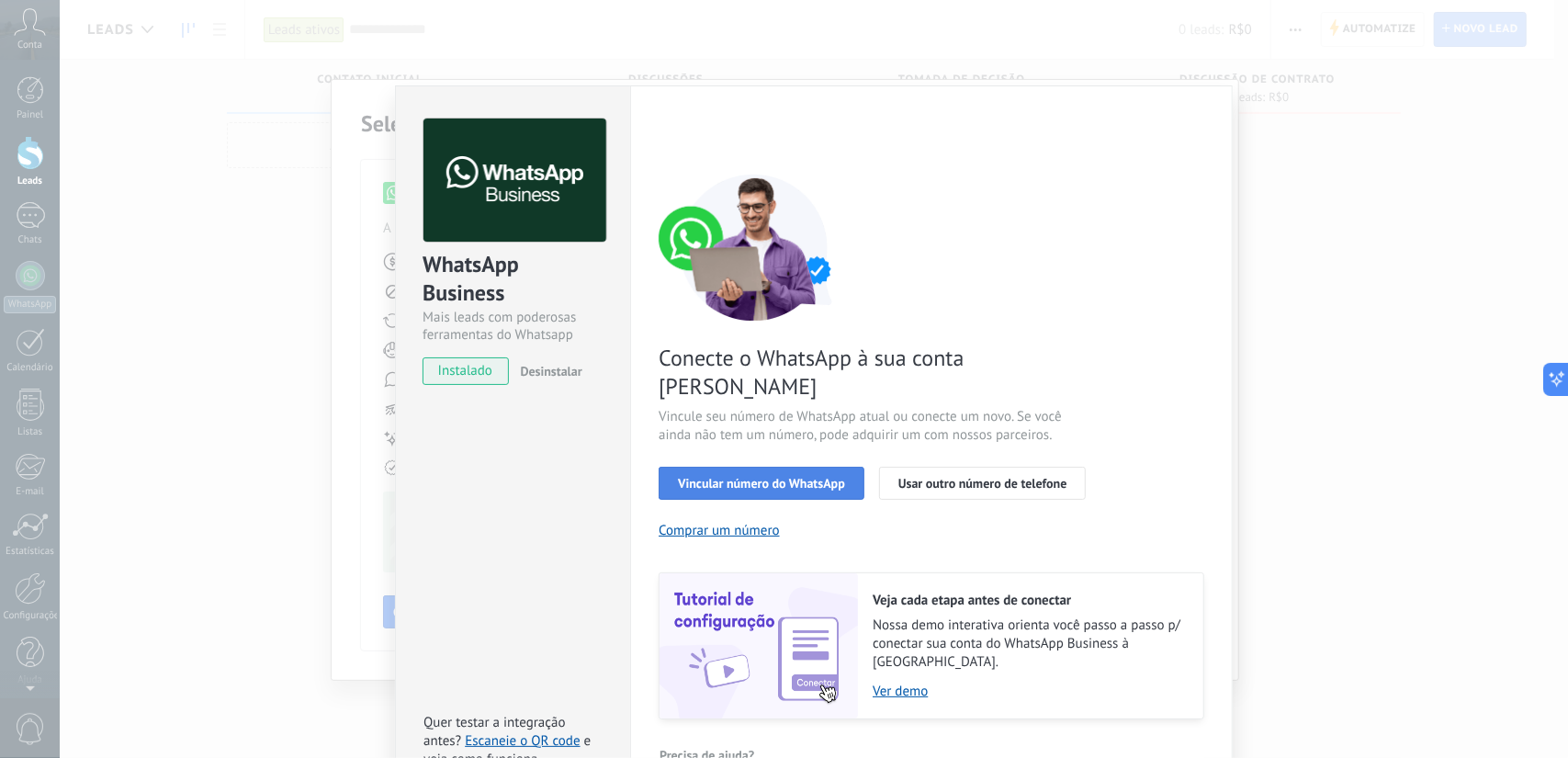
click at [755, 477] on span "Vincular número do WhatsApp" at bounding box center [762, 483] width 168 height 13
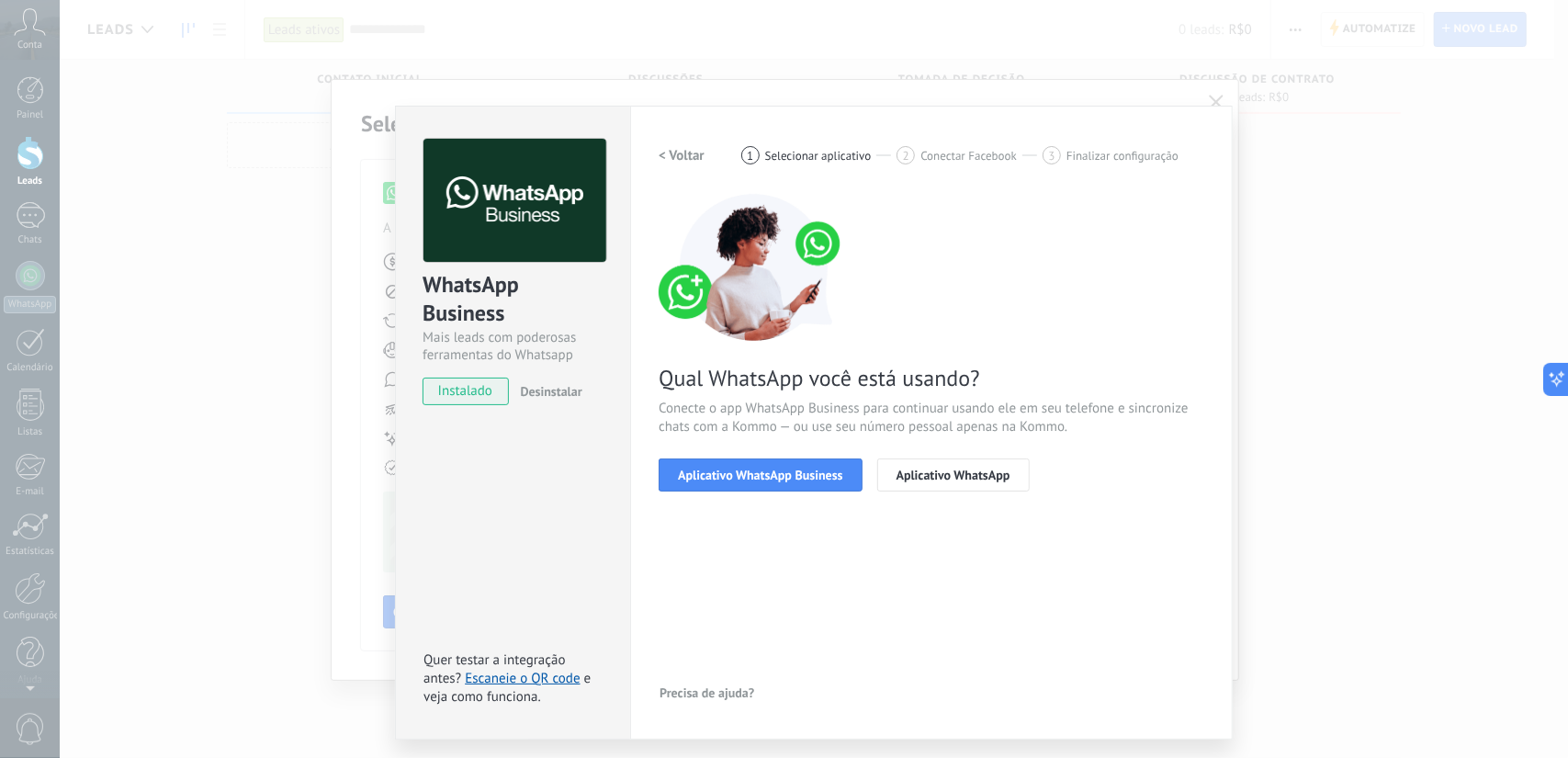
scroll to position [0, 0]
click at [763, 484] on button "Aplicativo WhatsApp Business" at bounding box center [760, 475] width 203 height 33
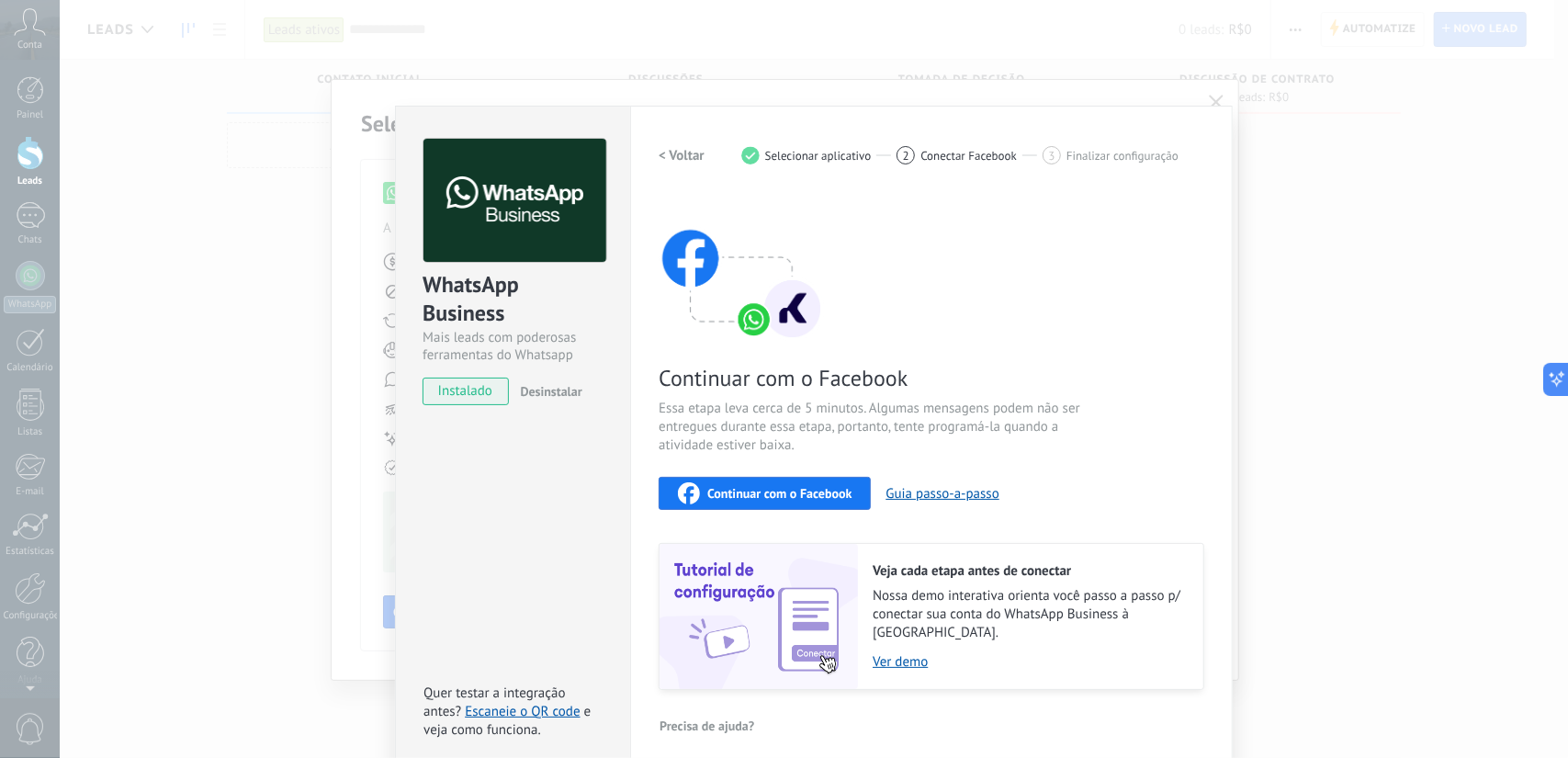
click at [763, 500] on span "Continuar com o Facebook" at bounding box center [779, 493] width 145 height 13
